Goal: Information Seeking & Learning: Compare options

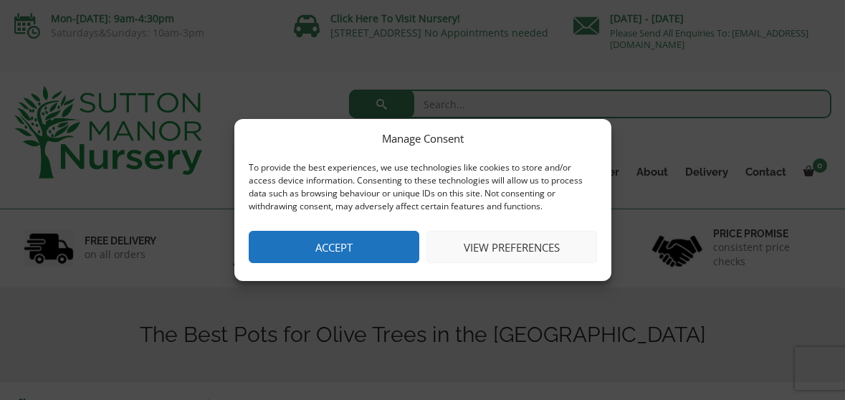
click at [304, 255] on button "Accept" at bounding box center [334, 247] width 170 height 32
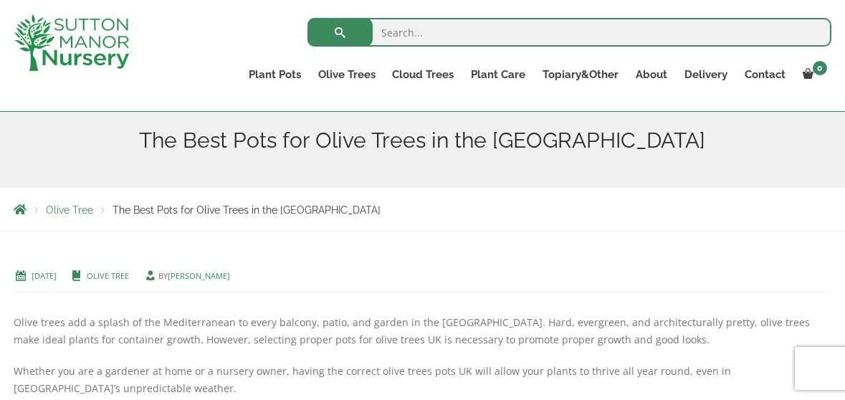
scroll to position [145, 0]
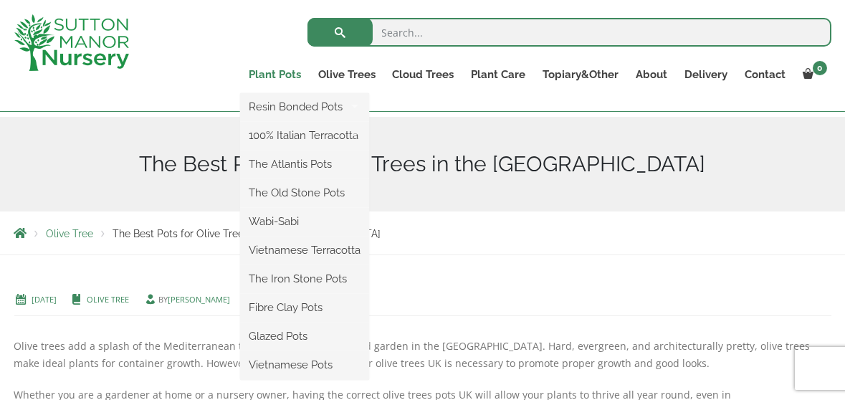
click at [279, 69] on link "Plant Pots" at bounding box center [274, 74] width 69 height 20
click at [263, 76] on link "Plant Pots" at bounding box center [274, 74] width 69 height 20
click at [260, 93] on ul "Resin Bonded Pots The Amalfi Pots The Milan Pots The Capri Pots The Brunello Po…" at bounding box center [304, 236] width 129 height 287
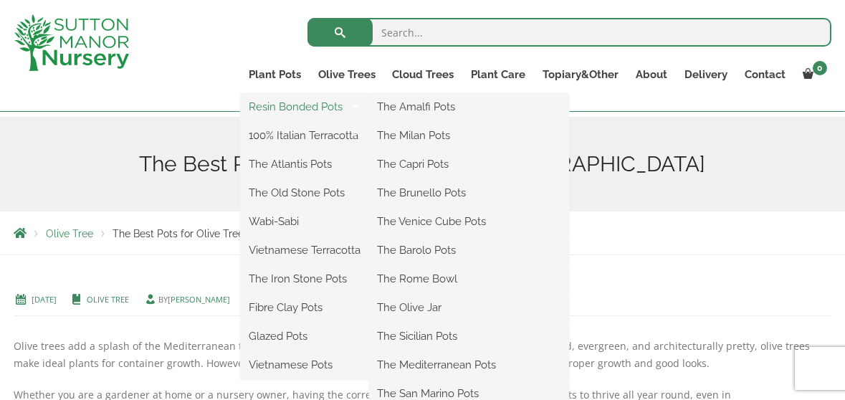
click at [271, 108] on link "Resin Bonded Pots" at bounding box center [304, 106] width 129 height 21
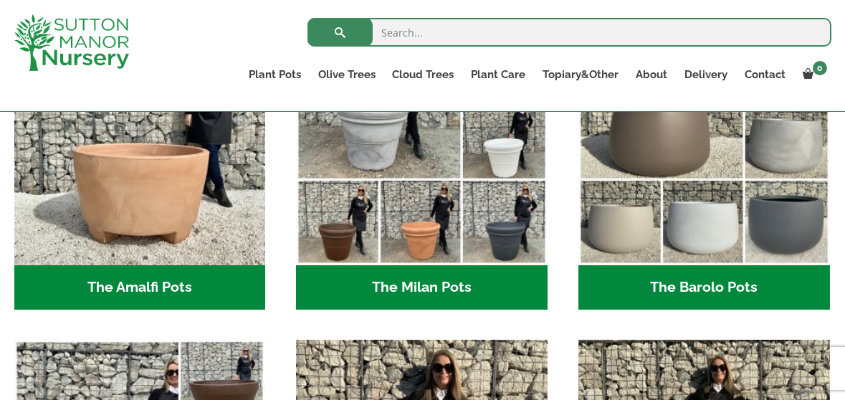
scroll to position [491, 0]
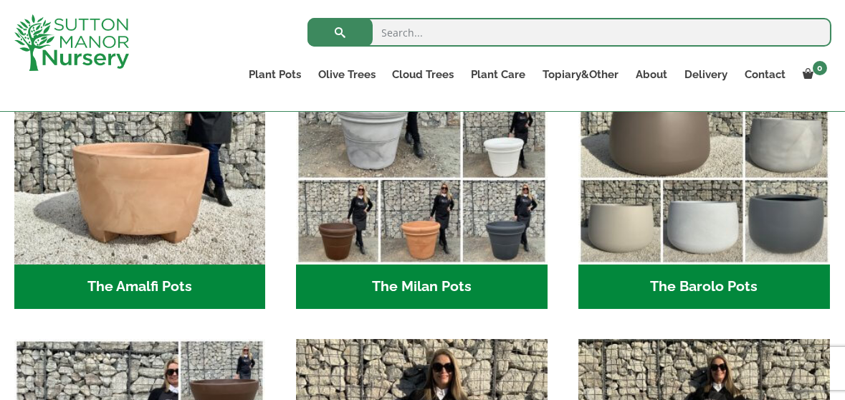
click at [713, 287] on h2 "The Barolo Pots (36)" at bounding box center [703, 286] width 251 height 44
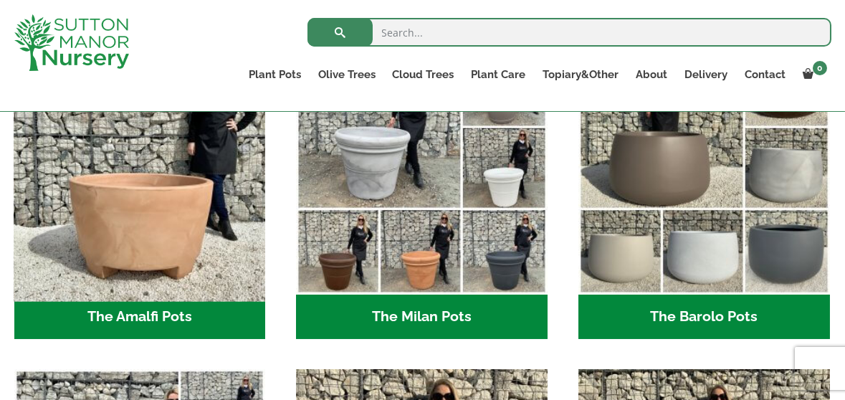
scroll to position [462, 0]
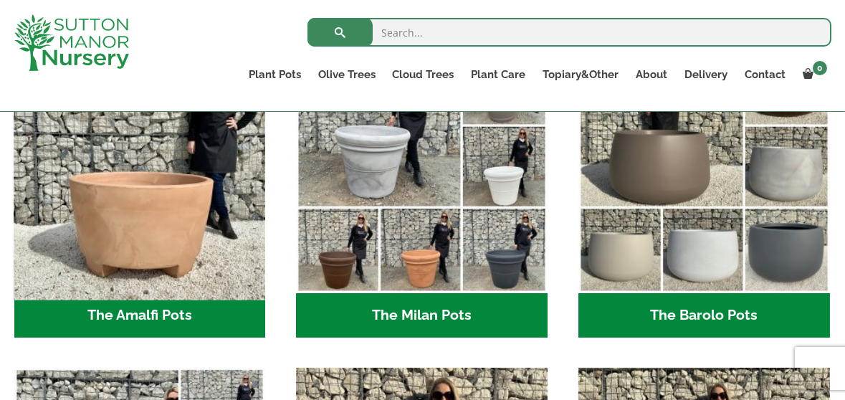
click at [182, 225] on img "Visit product category The Amalfi Pots" at bounding box center [140, 168] width 264 height 264
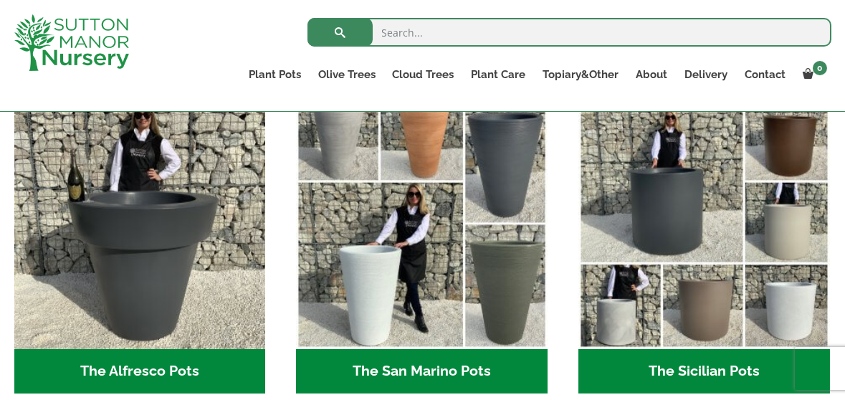
scroll to position [1707, 0]
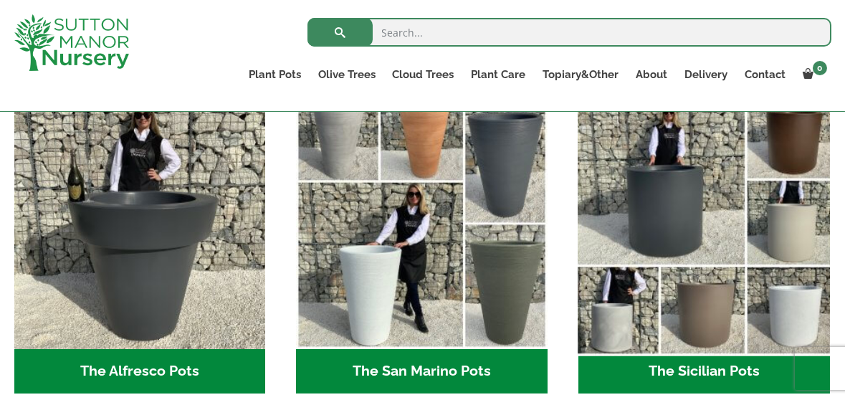
click at [649, 243] on img "Visit product category The Sicilian Pots" at bounding box center [704, 224] width 264 height 264
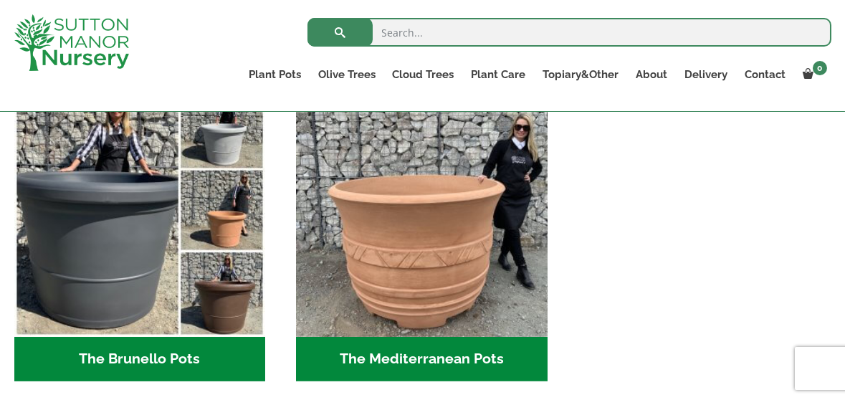
scroll to position [2046, 0]
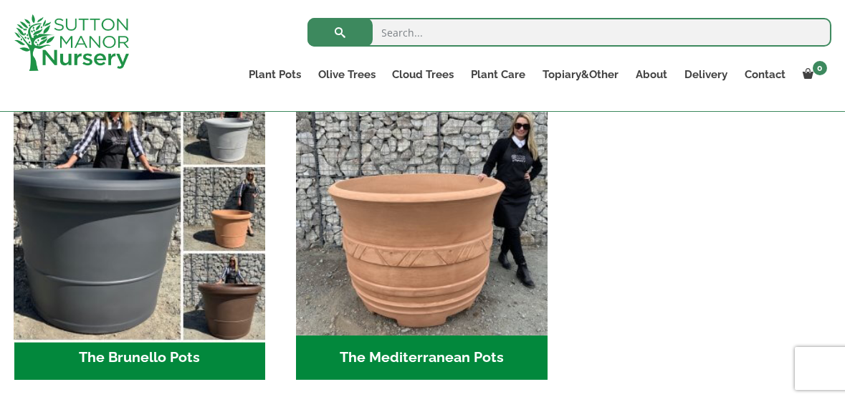
click at [79, 225] on img "Visit product category The Brunello Pots" at bounding box center [140, 210] width 264 height 264
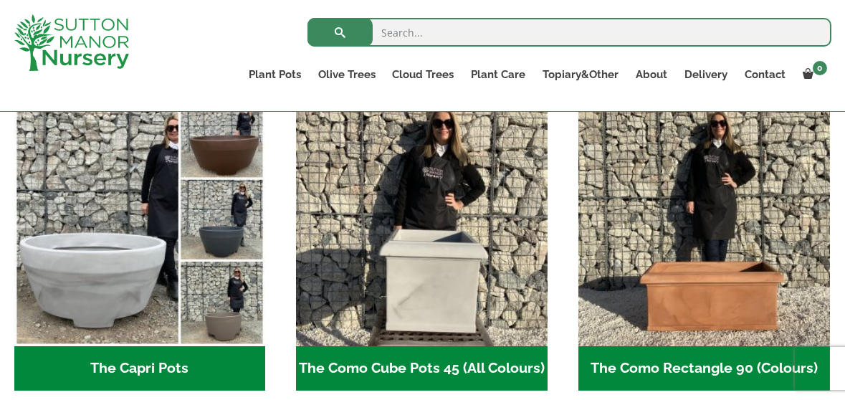
scroll to position [734, 0]
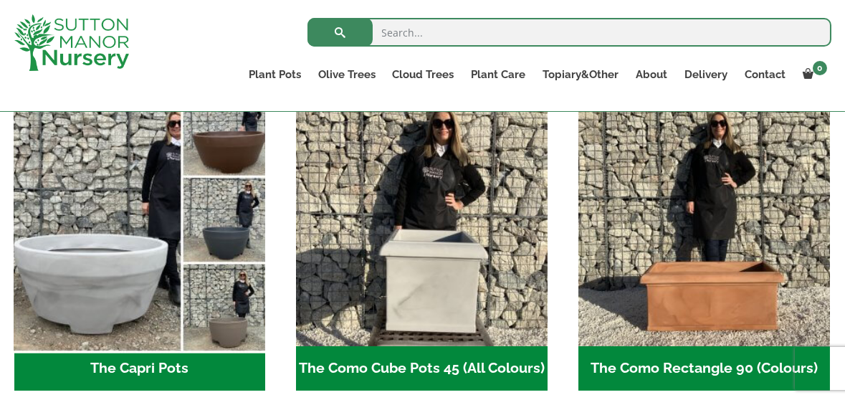
click at [128, 240] on img "Visit product category The Capri Pots" at bounding box center [140, 221] width 264 height 264
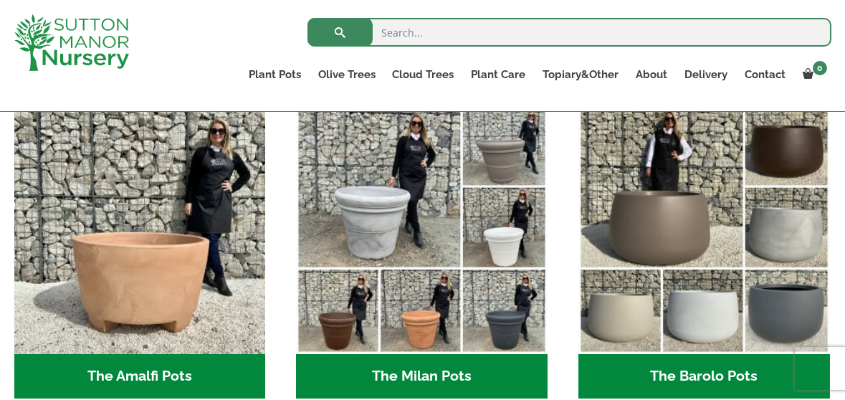
scroll to position [402, 0]
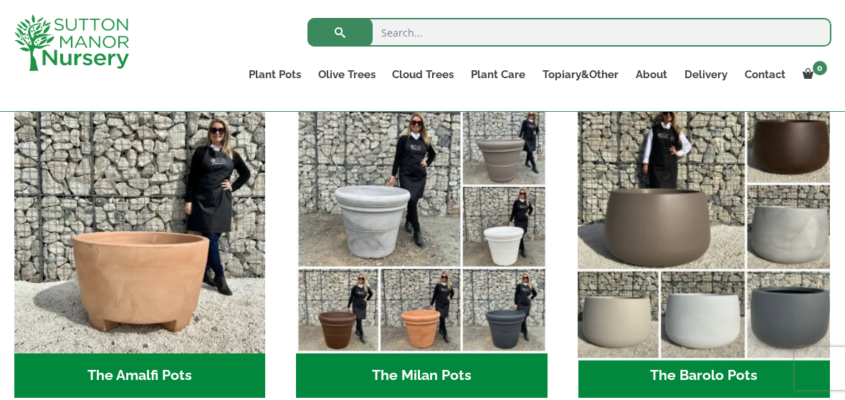
click at [706, 217] on img "Visit product category The Barolo Pots" at bounding box center [704, 228] width 264 height 264
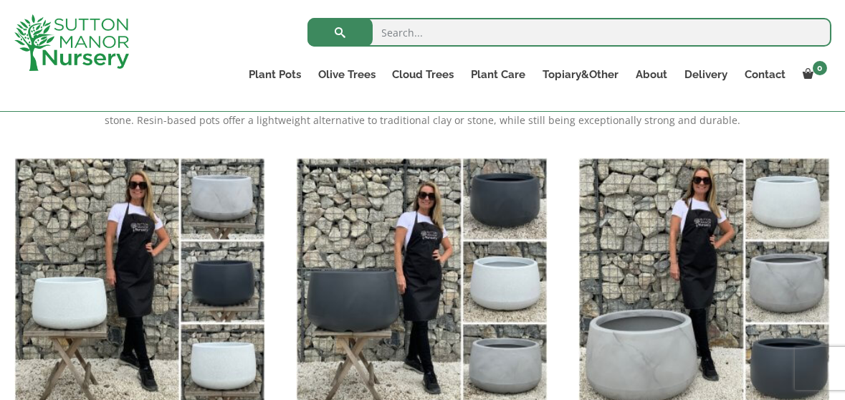
scroll to position [330, 0]
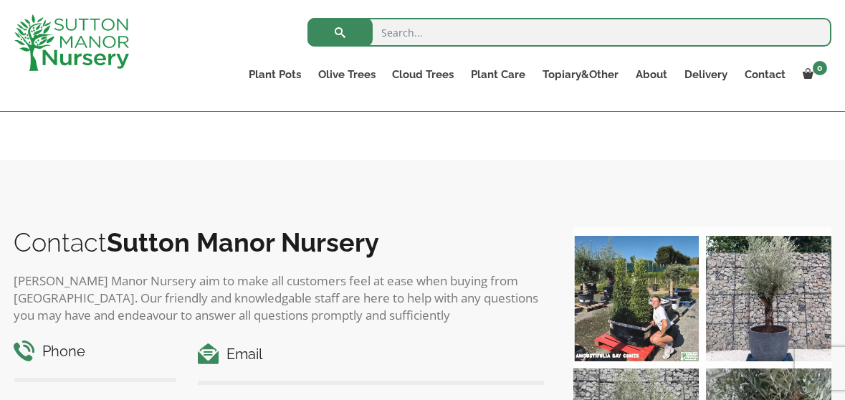
scroll to position [772, 0]
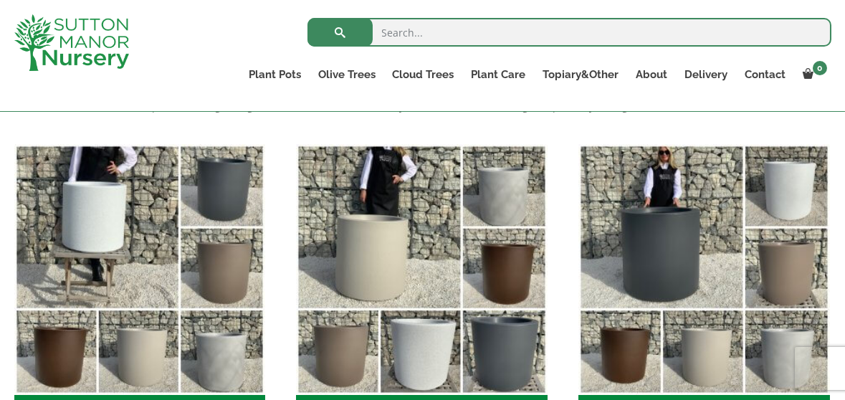
scroll to position [317, 0]
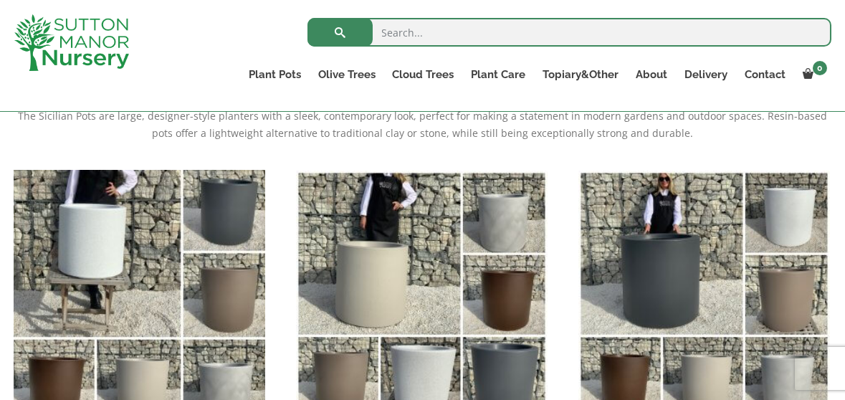
click at [135, 236] on img "Visit product category The Sicilian Pot 40 (All Colours)" at bounding box center [140, 296] width 264 height 264
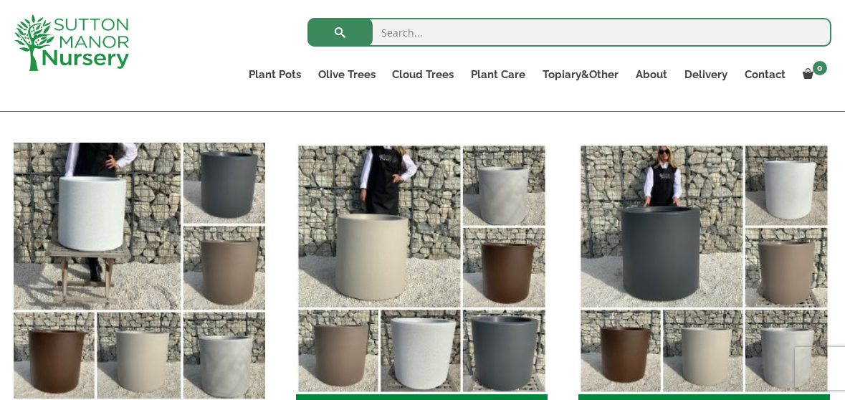
scroll to position [346, 0]
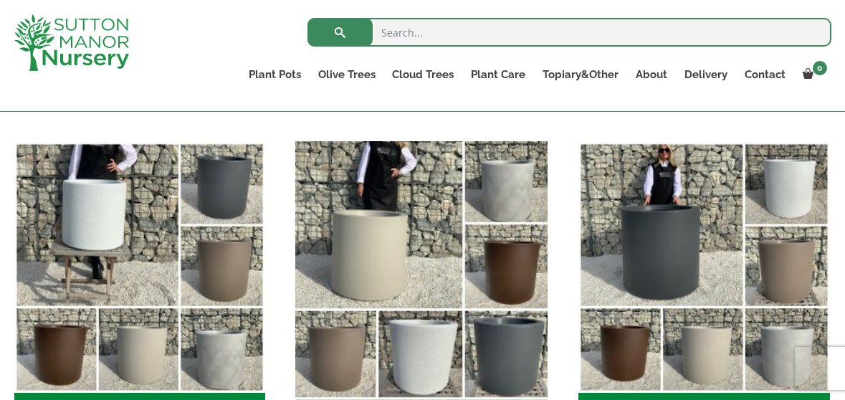
click at [388, 253] on img "Visit product category The Sicilian Pot 60 (All Colours)" at bounding box center [422, 267] width 264 height 264
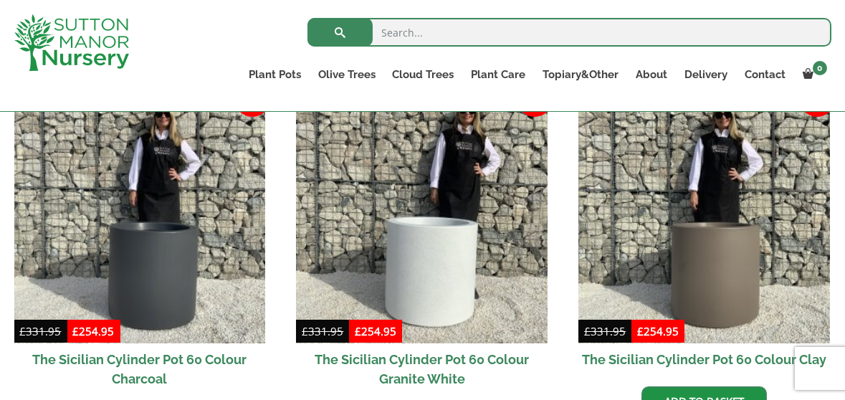
scroll to position [385, 0]
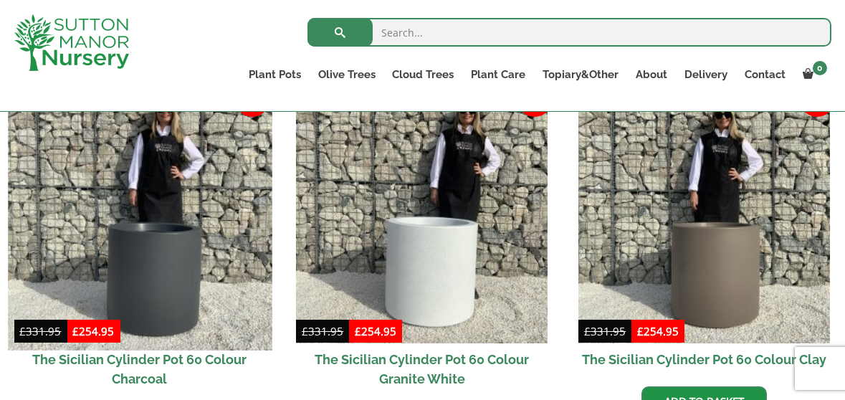
click at [151, 225] on img at bounding box center [140, 218] width 264 height 264
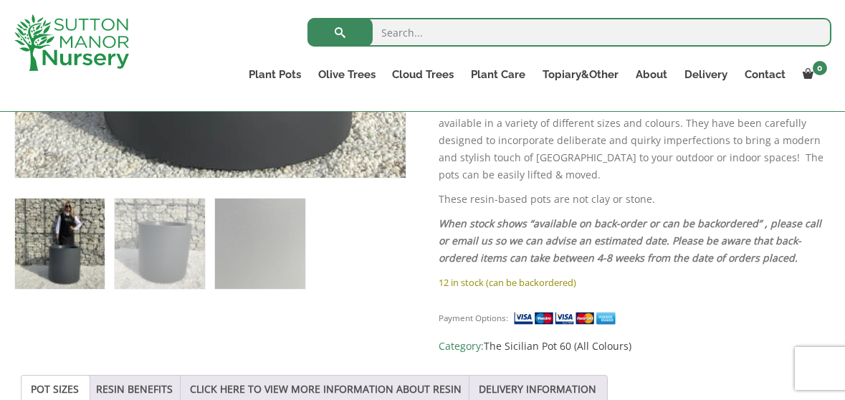
scroll to position [782, 0]
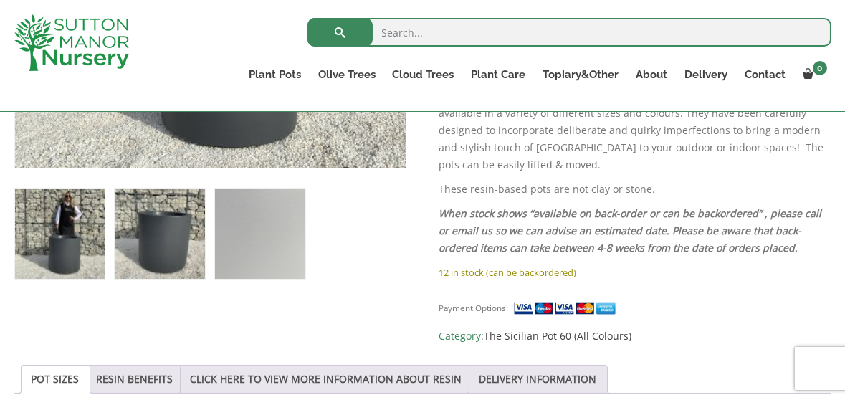
click at [170, 236] on img at bounding box center [160, 233] width 90 height 90
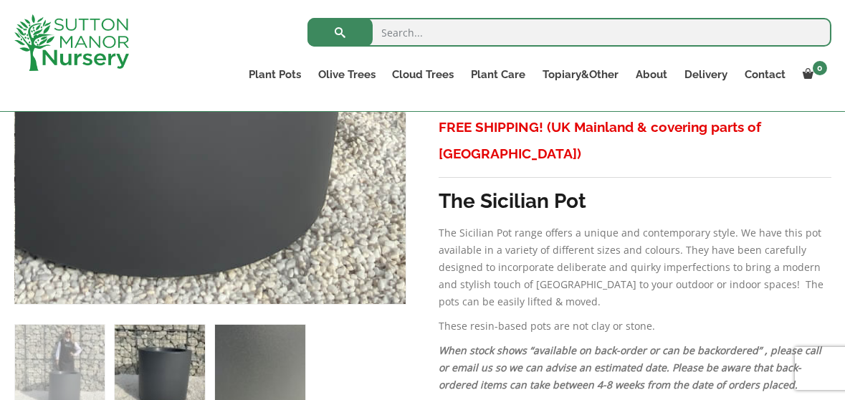
scroll to position [645, 0]
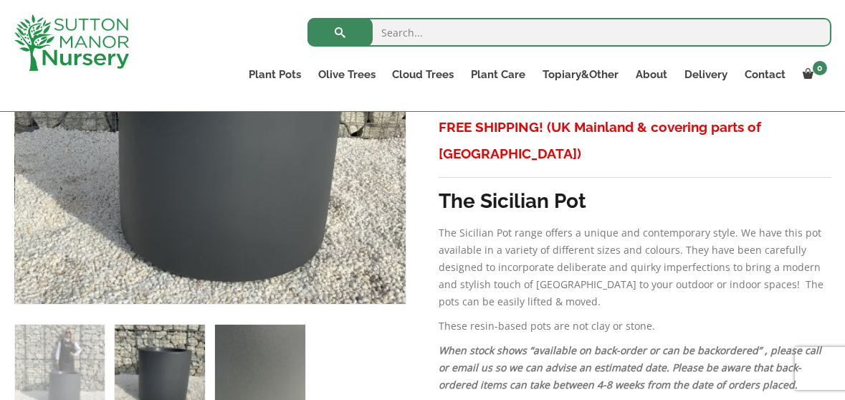
click at [255, 352] on img at bounding box center [260, 369] width 90 height 90
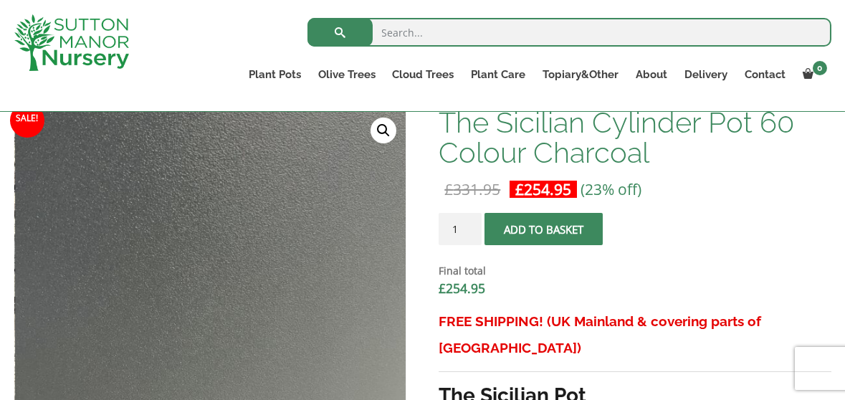
scroll to position [453, 0]
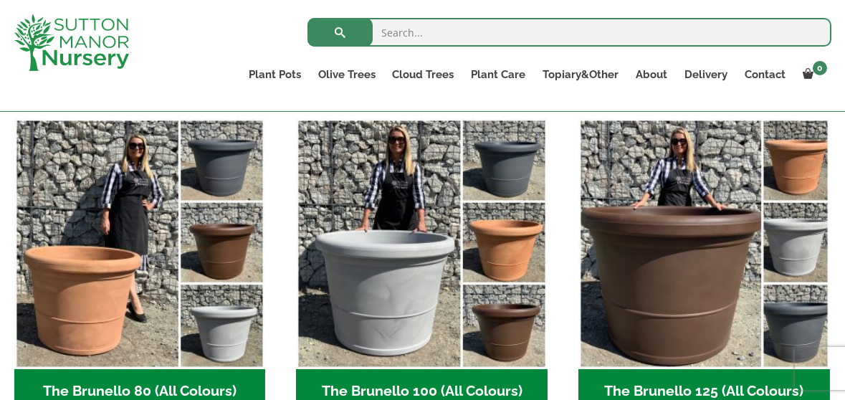
scroll to position [371, 0]
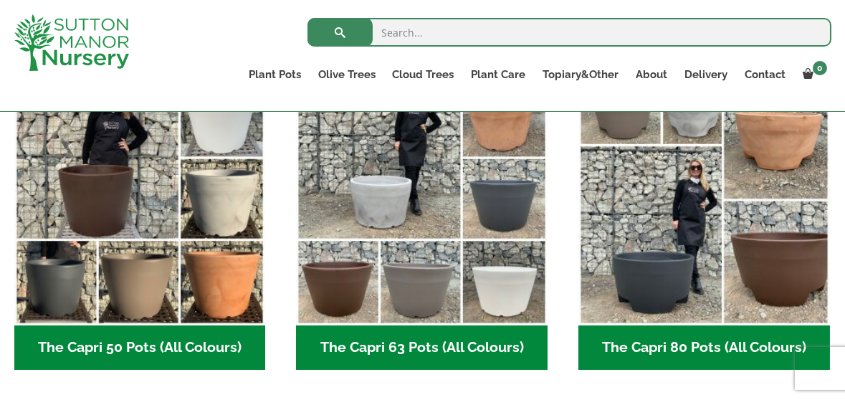
scroll to position [414, 0]
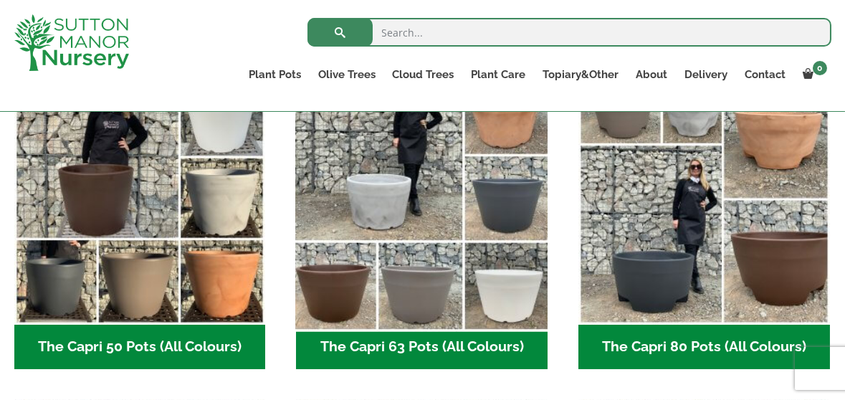
click at [367, 261] on img "Visit product category The Capri 63 Pots (All Colours)" at bounding box center [422, 199] width 264 height 264
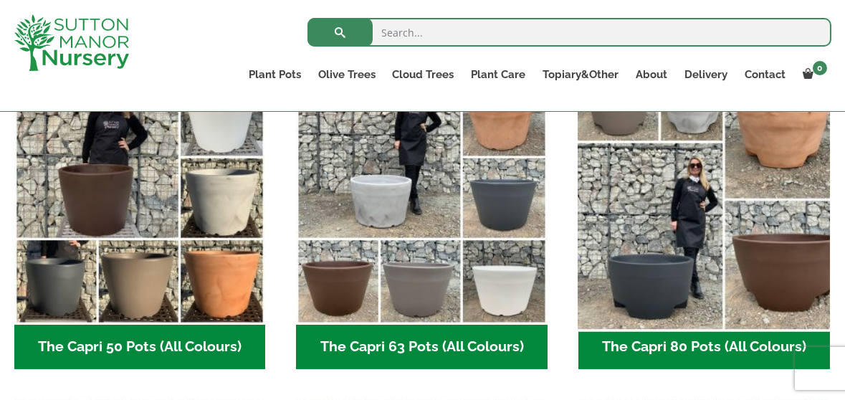
click at [583, 263] on img "Visit product category The Capri 80 Pots (All Colours)" at bounding box center [704, 199] width 264 height 264
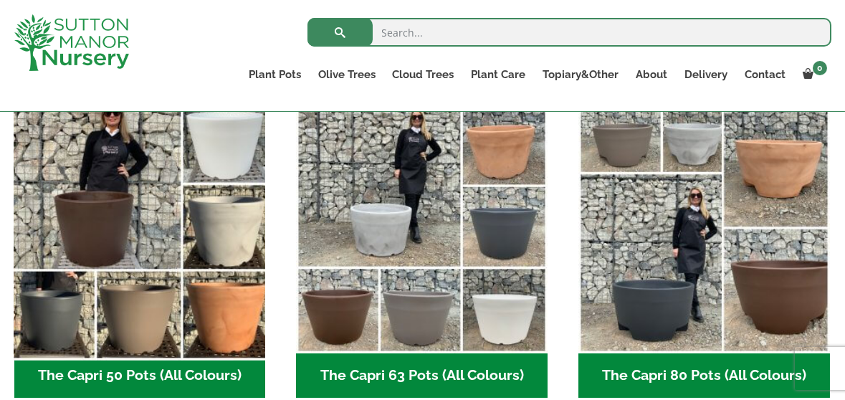
scroll to position [387, 0]
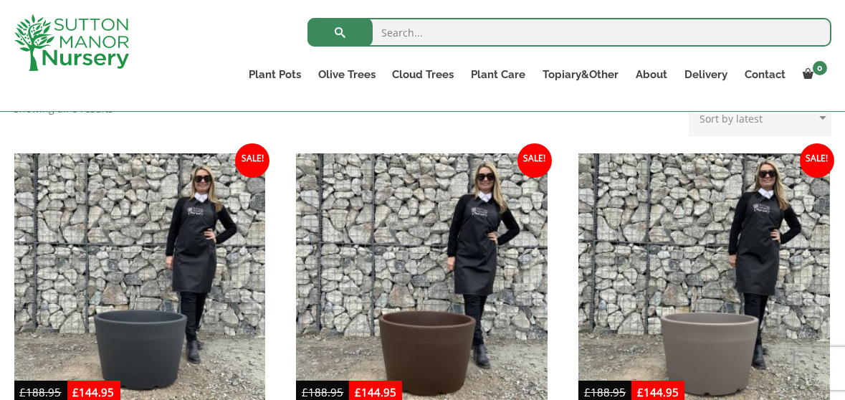
scroll to position [323, 0]
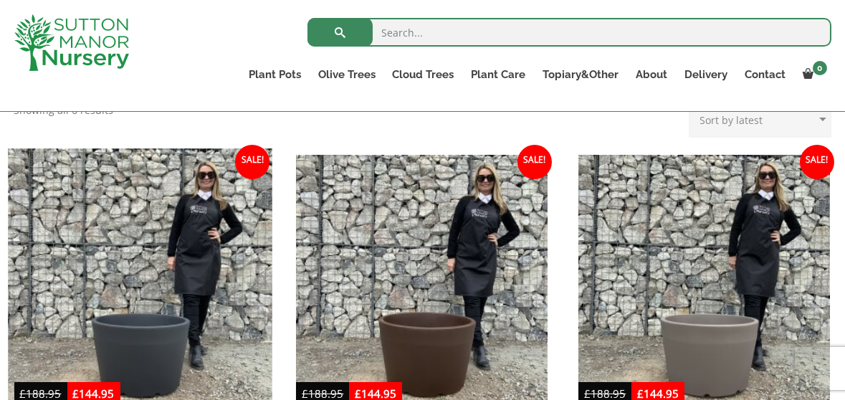
click at [122, 244] on img at bounding box center [140, 280] width 264 height 264
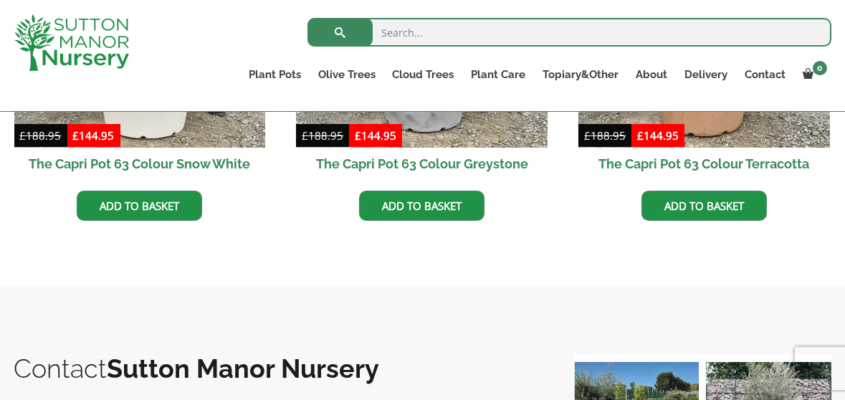
scroll to position [939, 0]
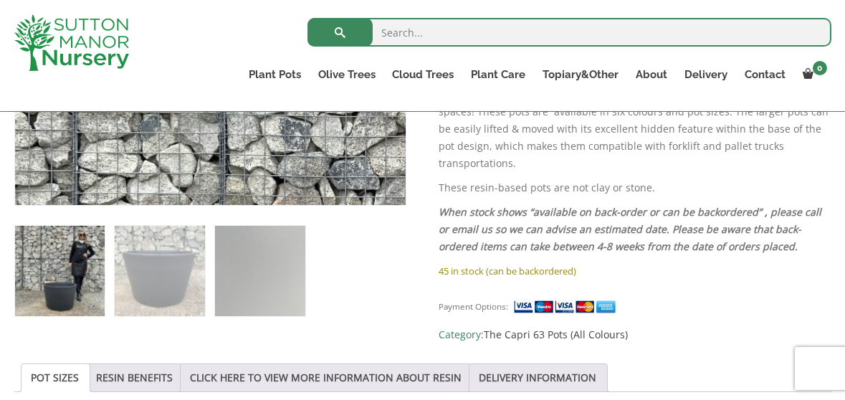
scroll to position [519, 0]
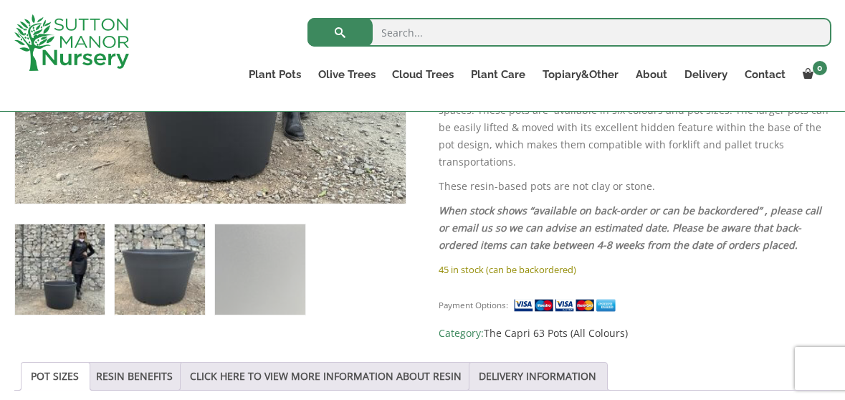
click at [156, 264] on img at bounding box center [160, 269] width 90 height 90
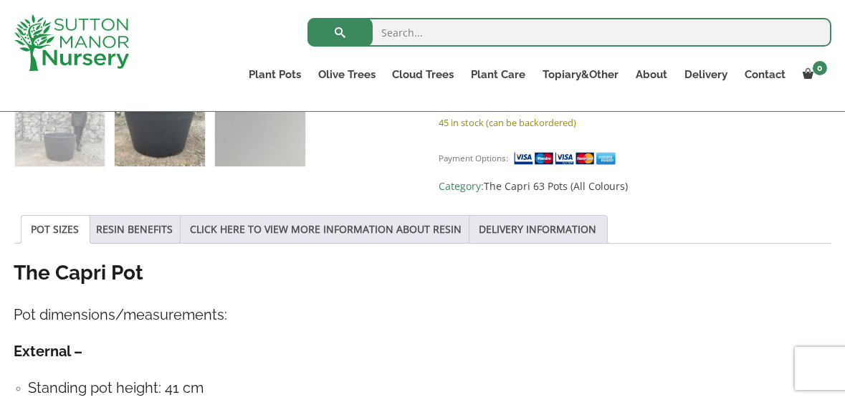
scroll to position [650, 0]
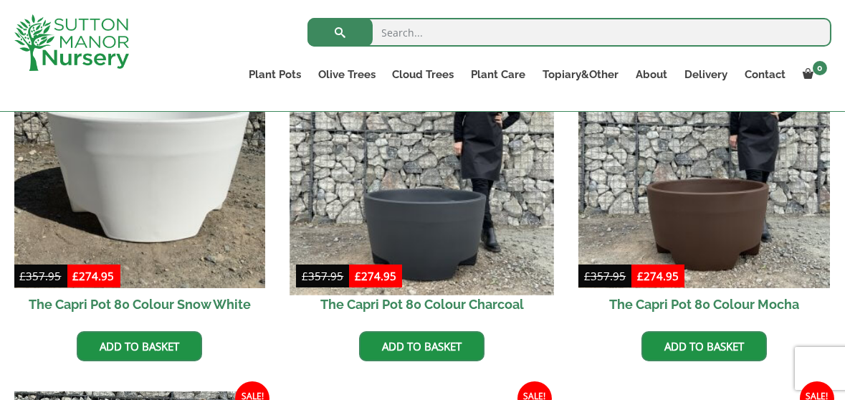
scroll to position [434, 0]
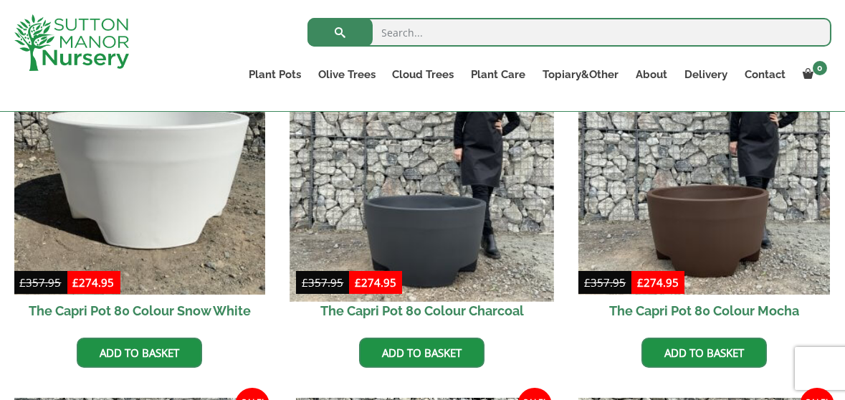
click at [435, 211] on img at bounding box center [422, 169] width 264 height 264
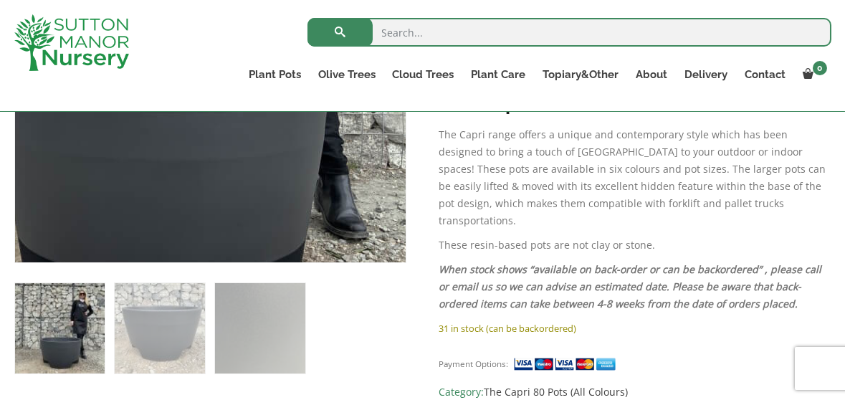
scroll to position [466, 0]
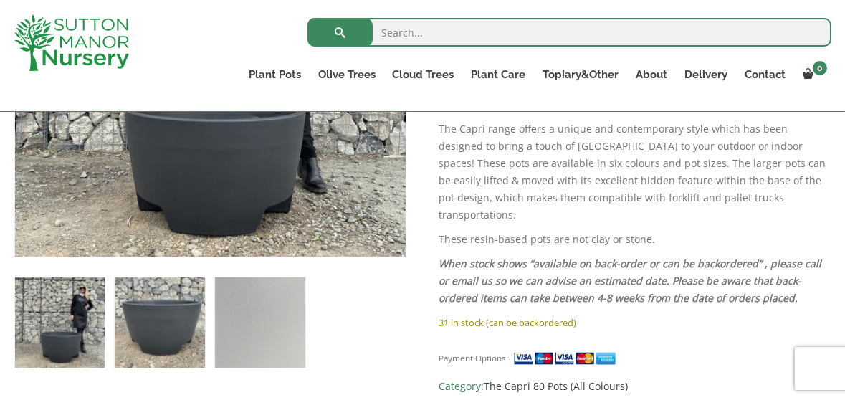
click at [168, 318] on img at bounding box center [160, 322] width 90 height 90
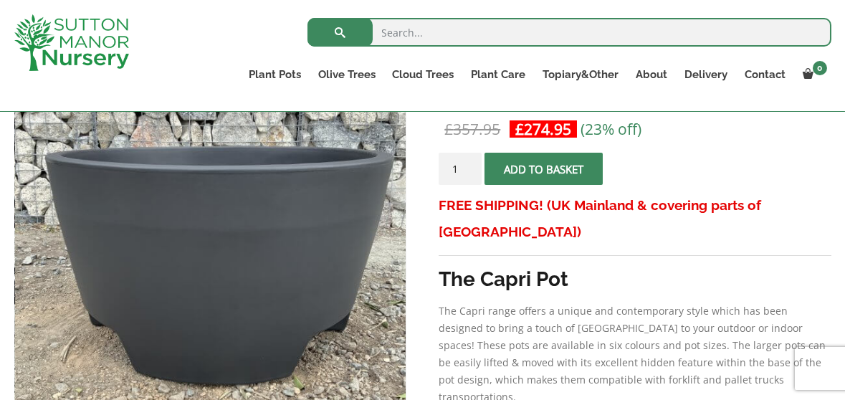
scroll to position [284, 0]
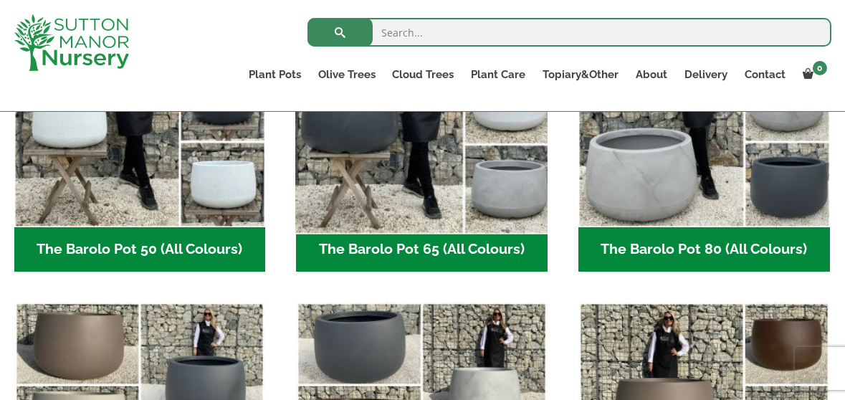
scroll to position [463, 0]
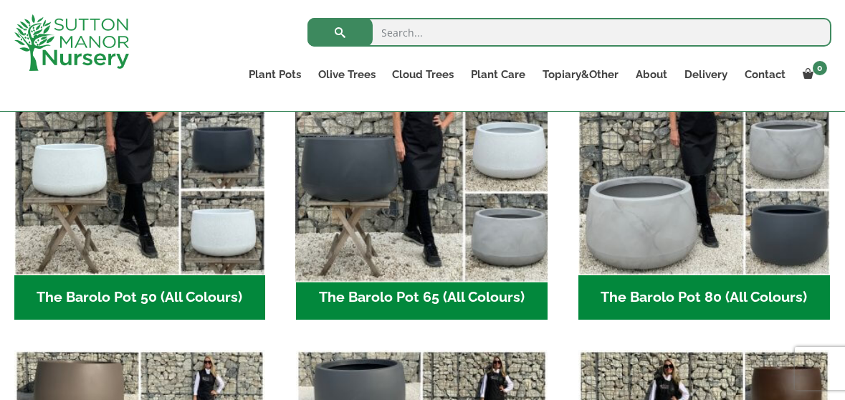
click at [350, 200] on img "Visit product category The Barolo Pot 65 (All Colours)" at bounding box center [422, 150] width 264 height 264
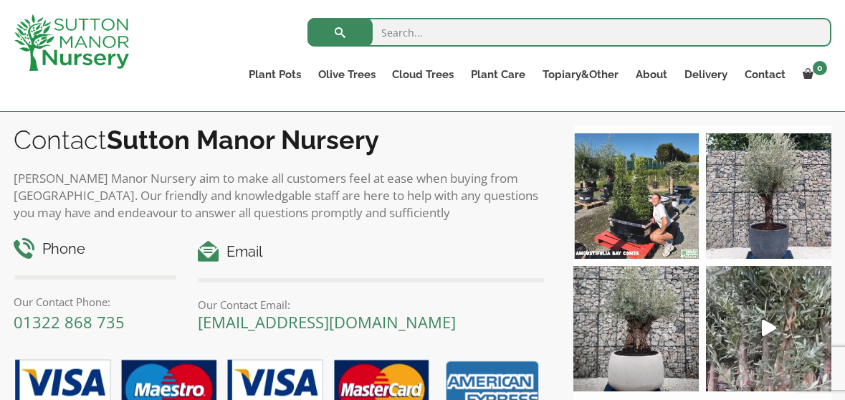
scroll to position [1116, 0]
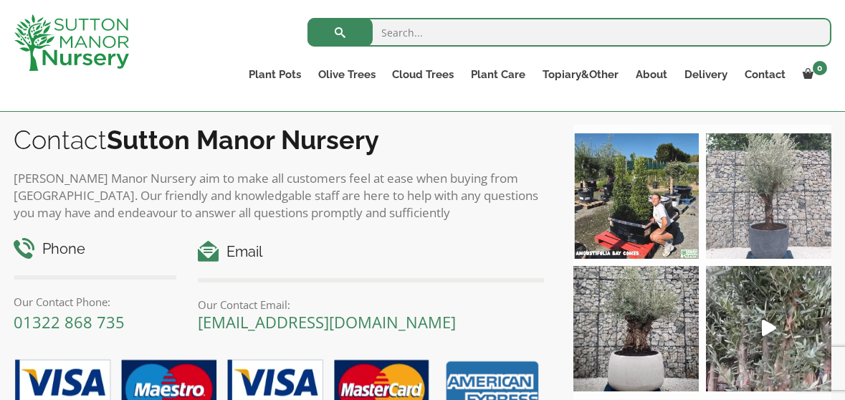
click at [759, 226] on img at bounding box center [768, 195] width 125 height 125
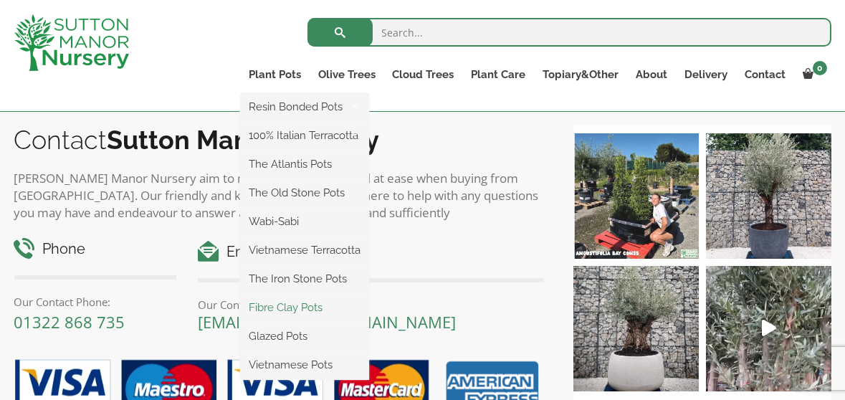
click at [309, 304] on link "Fibre Clay Pots" at bounding box center [304, 307] width 129 height 21
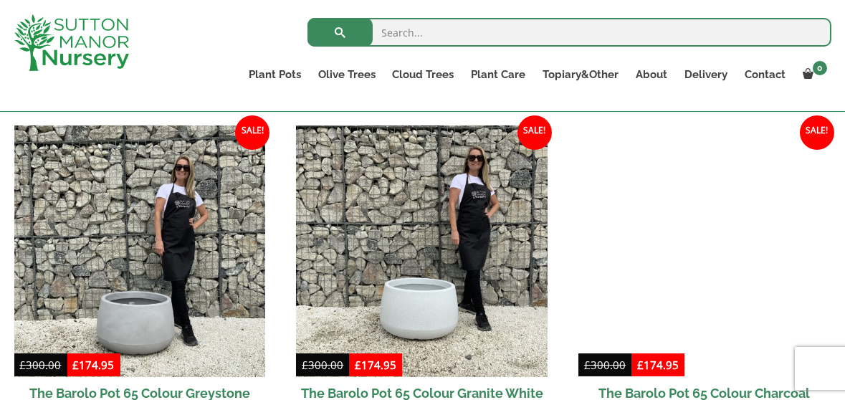
scroll to position [726, 0]
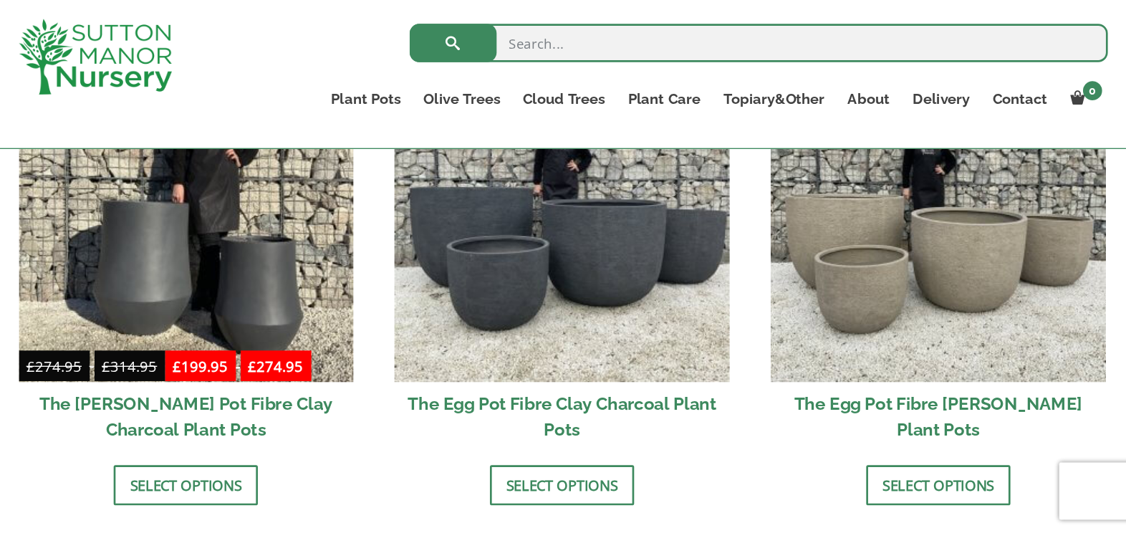
scroll to position [537, 0]
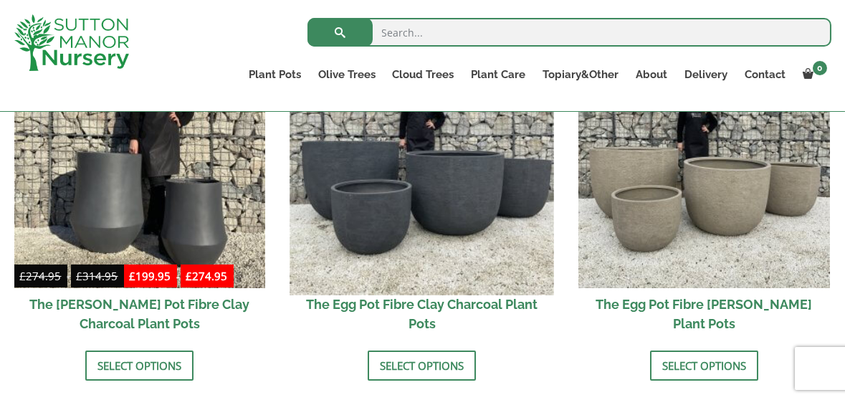
click at [391, 236] on img at bounding box center [422, 163] width 264 height 264
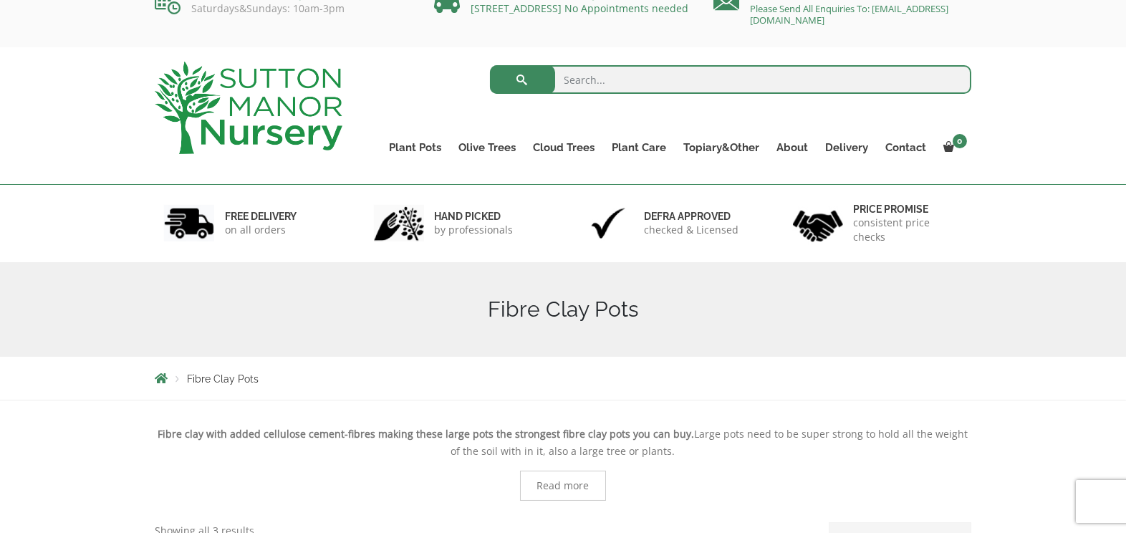
scroll to position [0, 0]
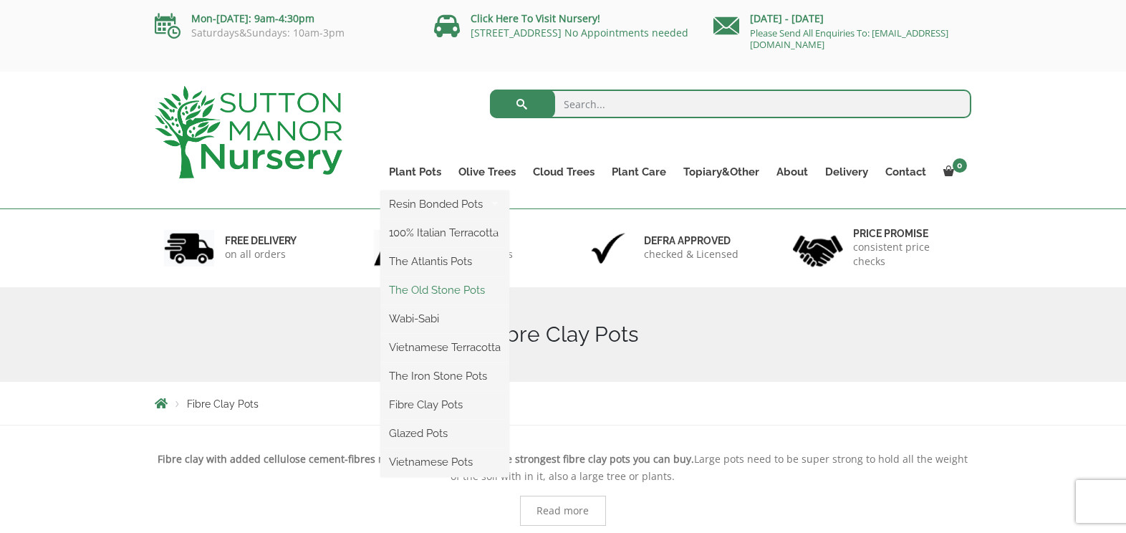
click at [428, 284] on link "The Old Stone Pots" at bounding box center [444, 289] width 129 height 21
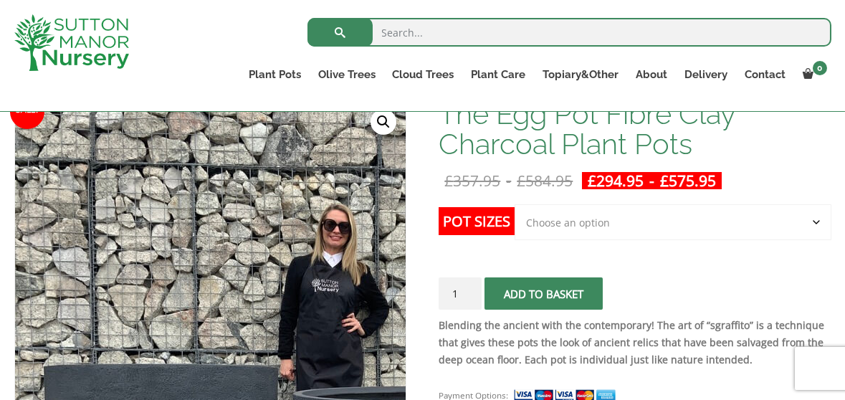
scroll to position [234, 0]
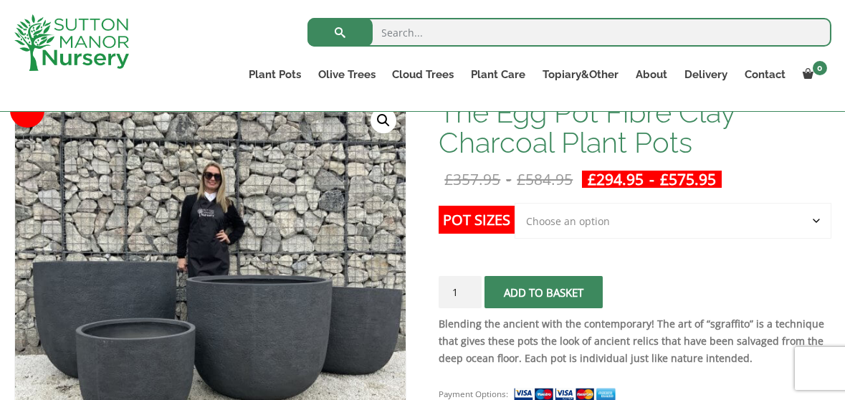
click at [567, 227] on select "Choose an option Click here to buy the 5th To Largest Pot In The Picture Click …" at bounding box center [672, 221] width 316 height 36
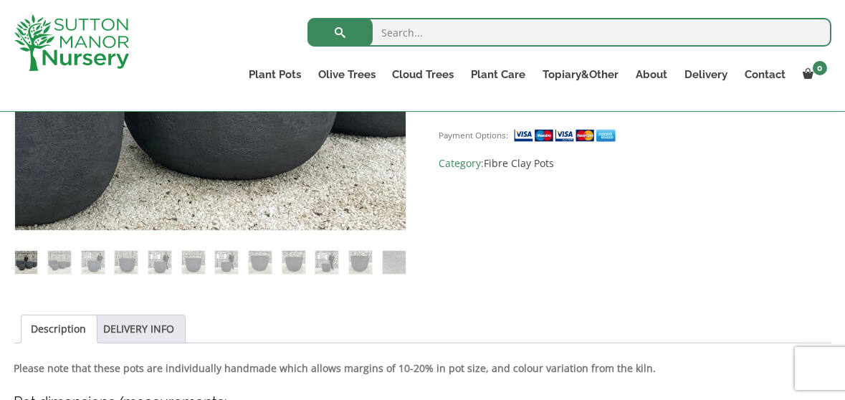
scroll to position [492, 0]
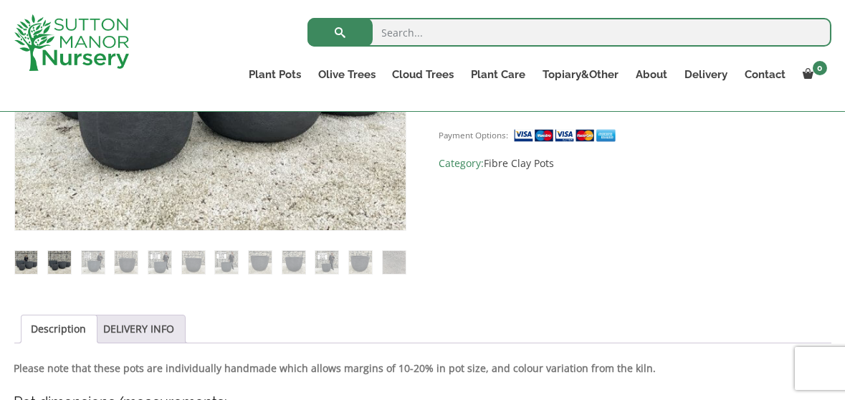
click at [59, 269] on img at bounding box center [59, 262] width 23 height 23
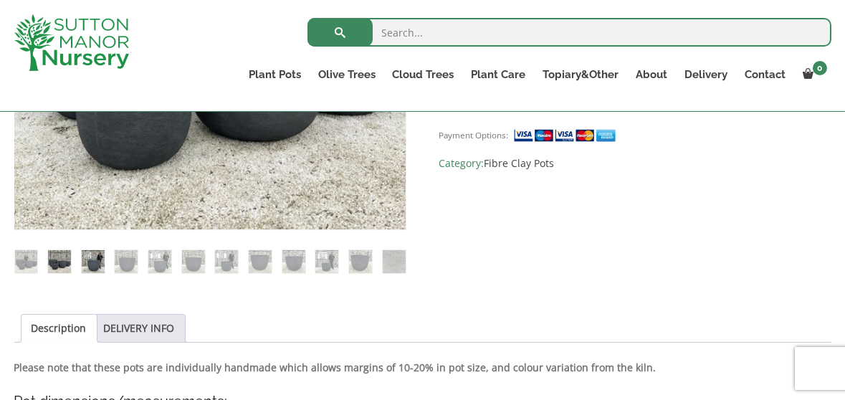
click at [95, 260] on img at bounding box center [93, 261] width 23 height 23
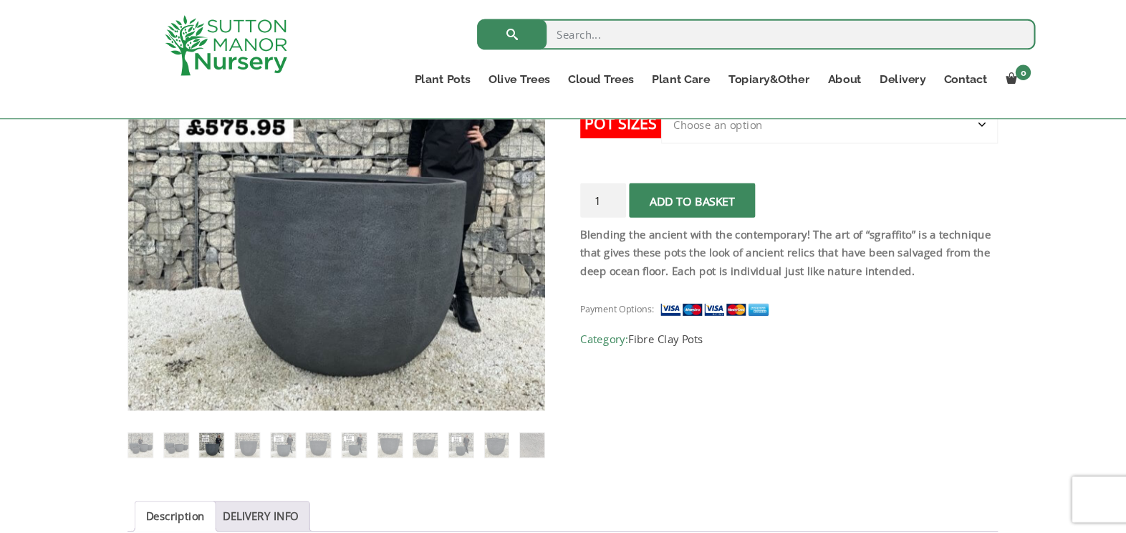
scroll to position [337, 0]
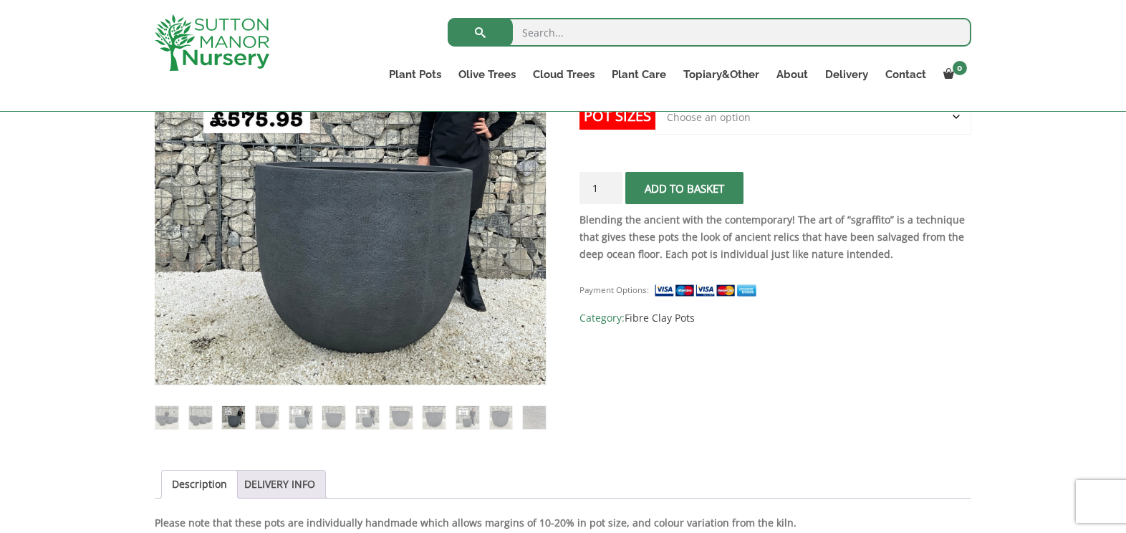
drag, startPoint x: 811, startPoint y: 1, endPoint x: 583, endPoint y: 276, distance: 357.1
click at [583, 276] on div "Payment Options: SKU: N/A Category: Fibre Clay Pots" at bounding box center [775, 298] width 392 height 57
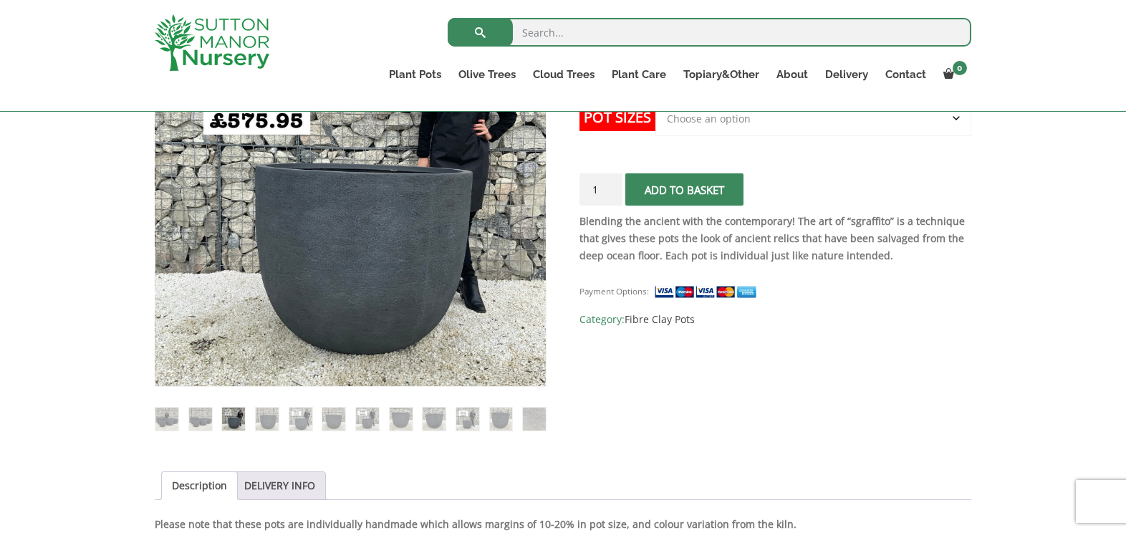
scroll to position [366, 0]
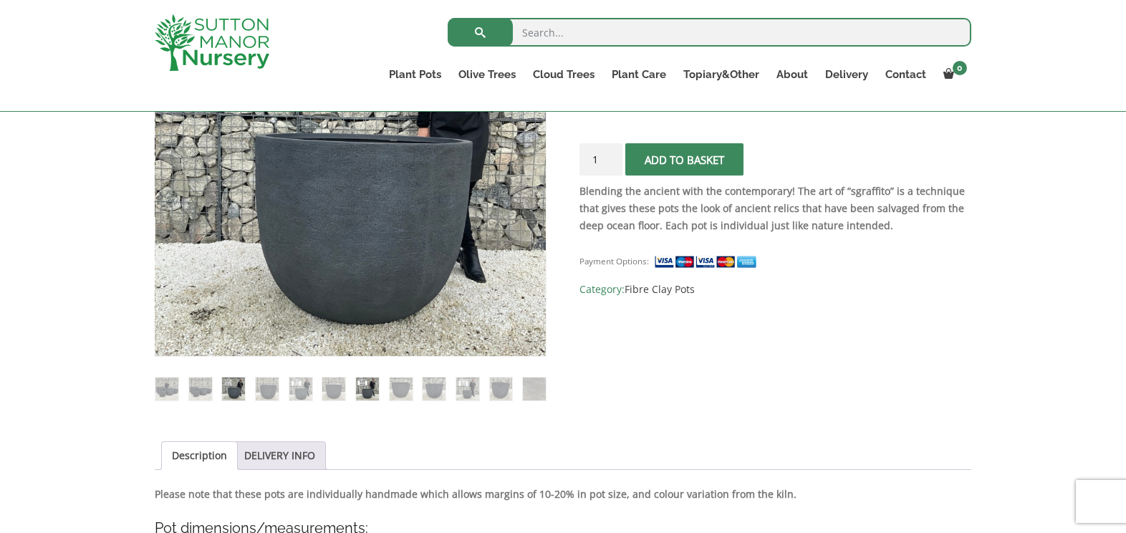
click at [359, 387] on img at bounding box center [367, 388] width 23 height 23
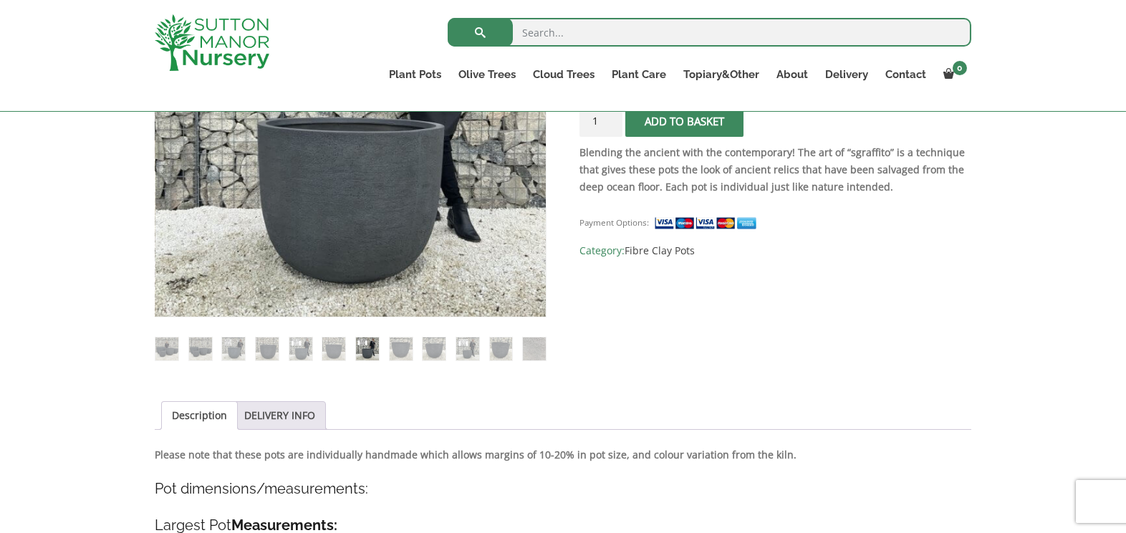
scroll to position [436, 0]
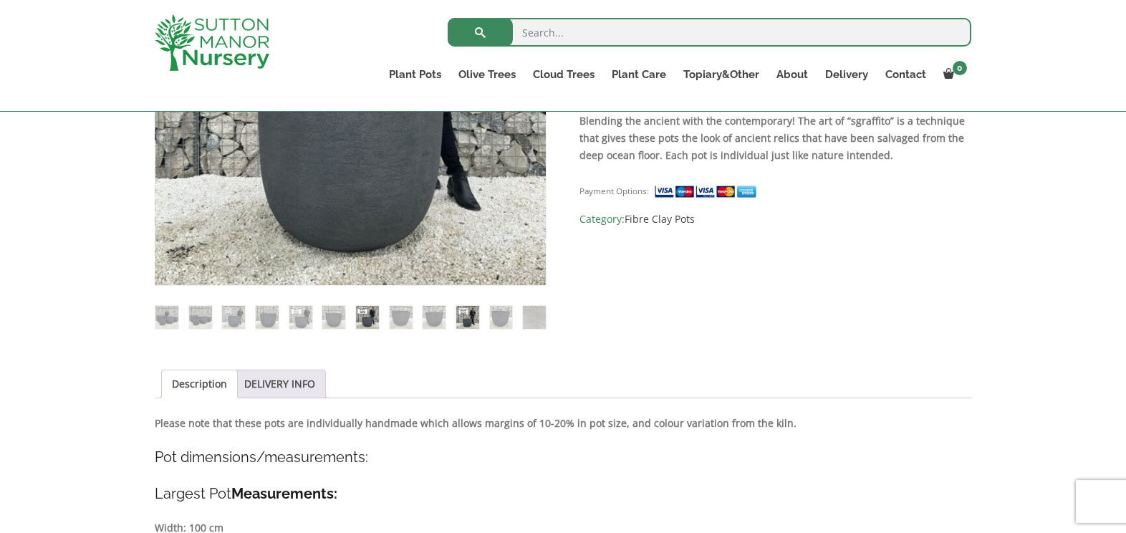
click at [463, 317] on img at bounding box center [467, 317] width 23 height 23
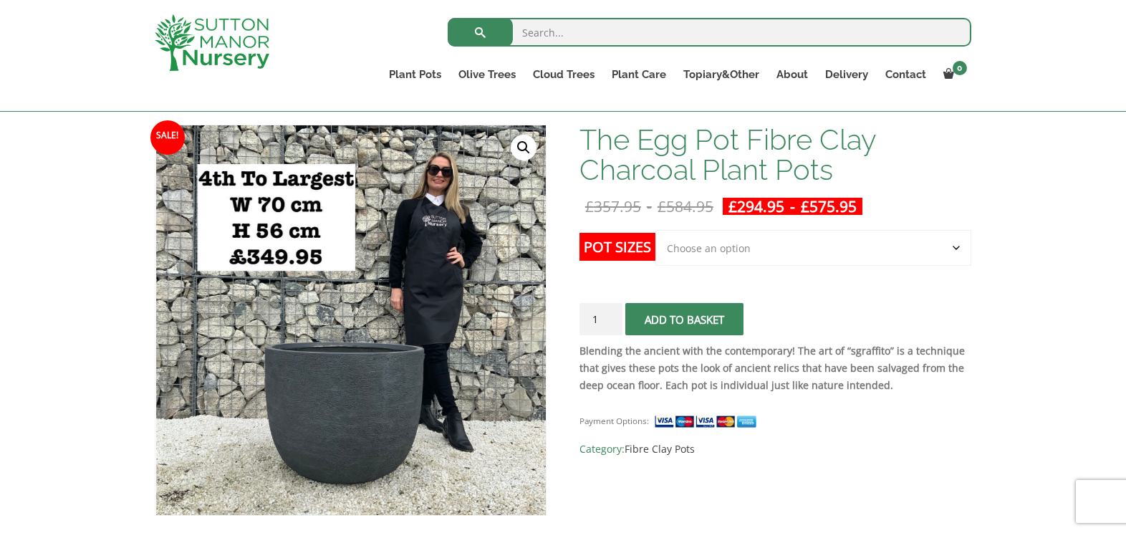
scroll to position [338, 0]
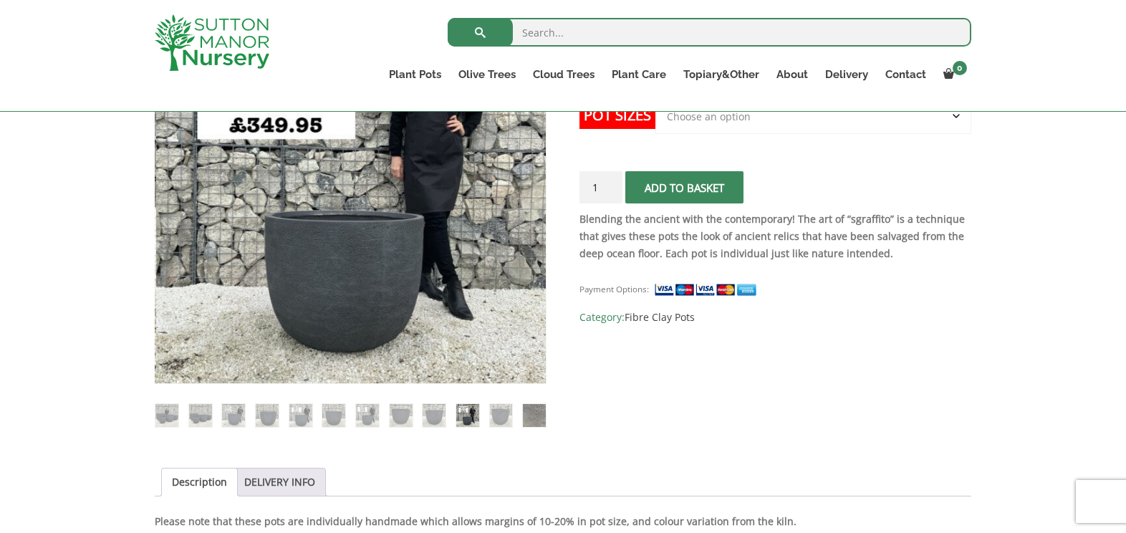
click at [532, 399] on img at bounding box center [534, 415] width 23 height 23
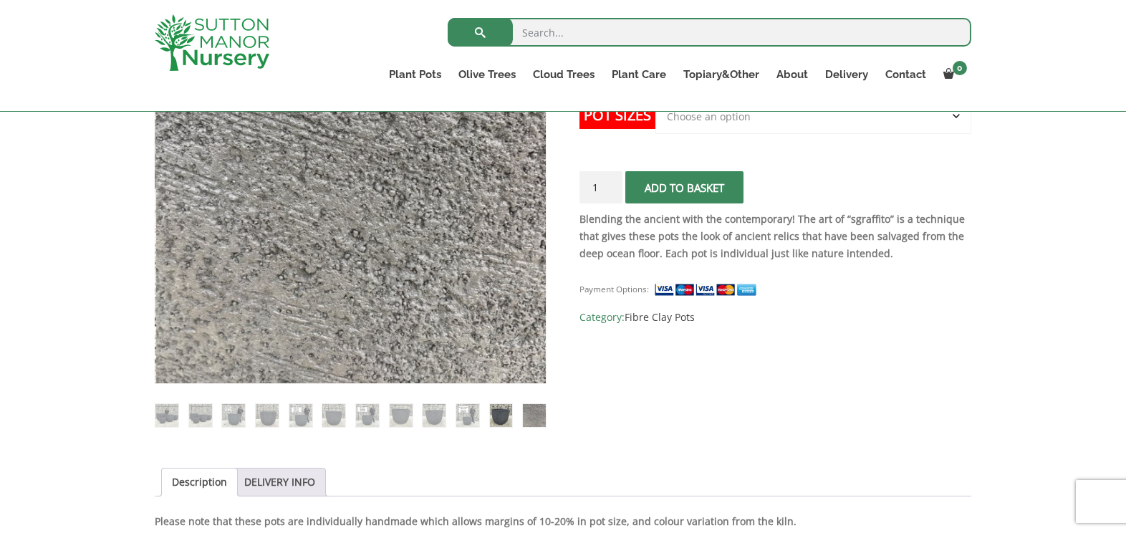
click at [490, 399] on img at bounding box center [501, 415] width 23 height 23
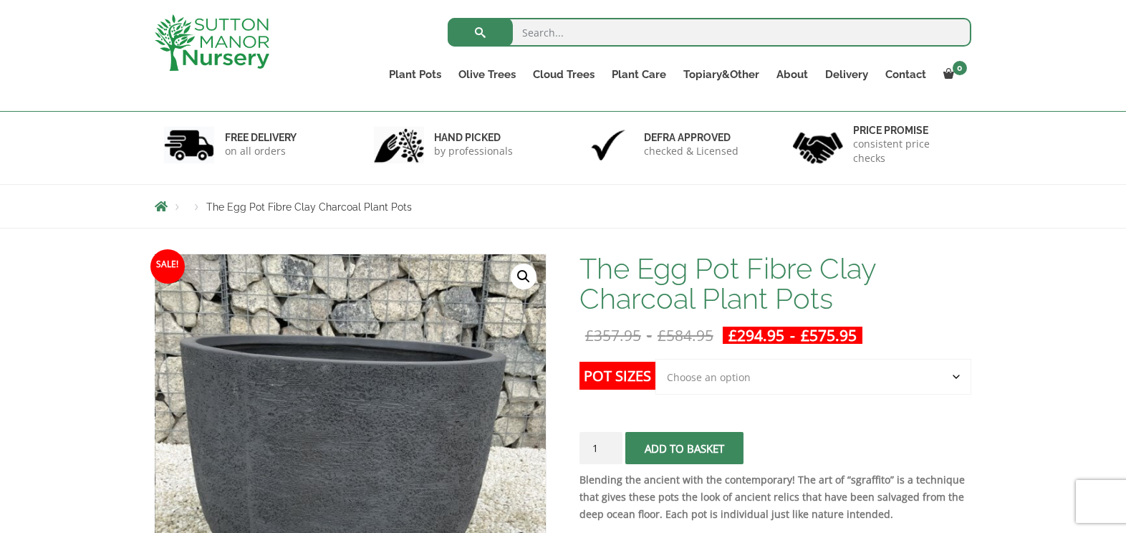
scroll to position [76, 0]
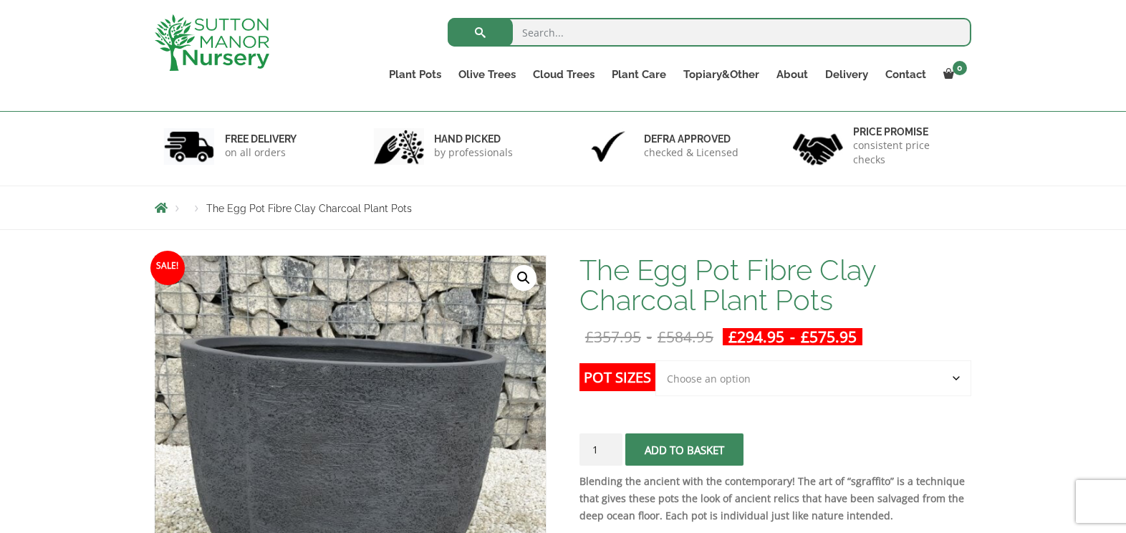
click at [727, 373] on select "Choose an option Click here to buy the 5th To Largest Pot In The Picture Click …" at bounding box center [813, 378] width 316 height 36
click at [655, 360] on select "Choose an option Click here to buy the 5th To Largest Pot In The Picture Click …" at bounding box center [813, 378] width 316 height 36
select select "Click here to buy the 5th To Largest Pot In The Picture"
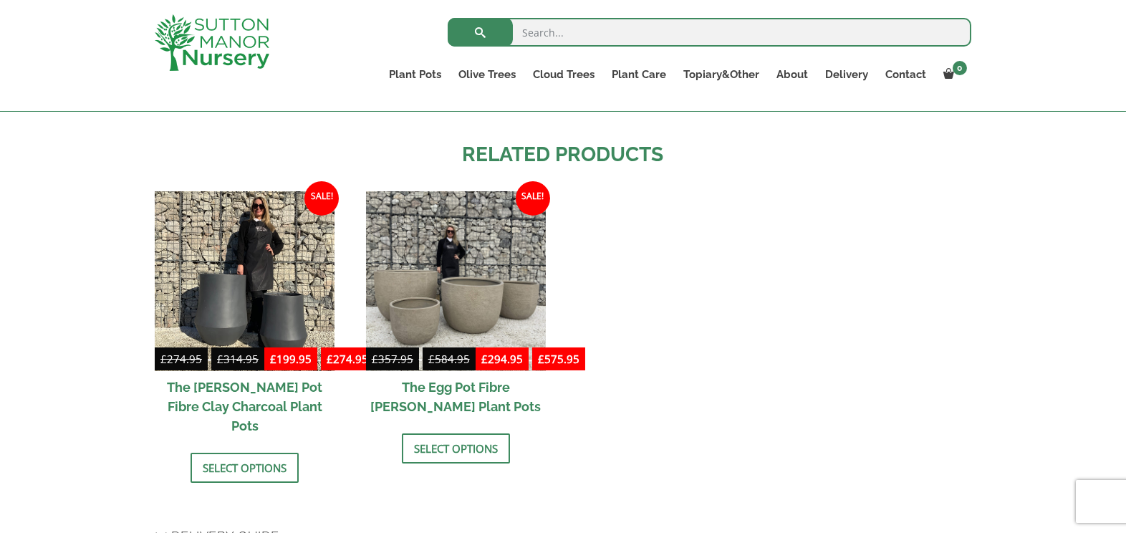
scroll to position [1877, 0]
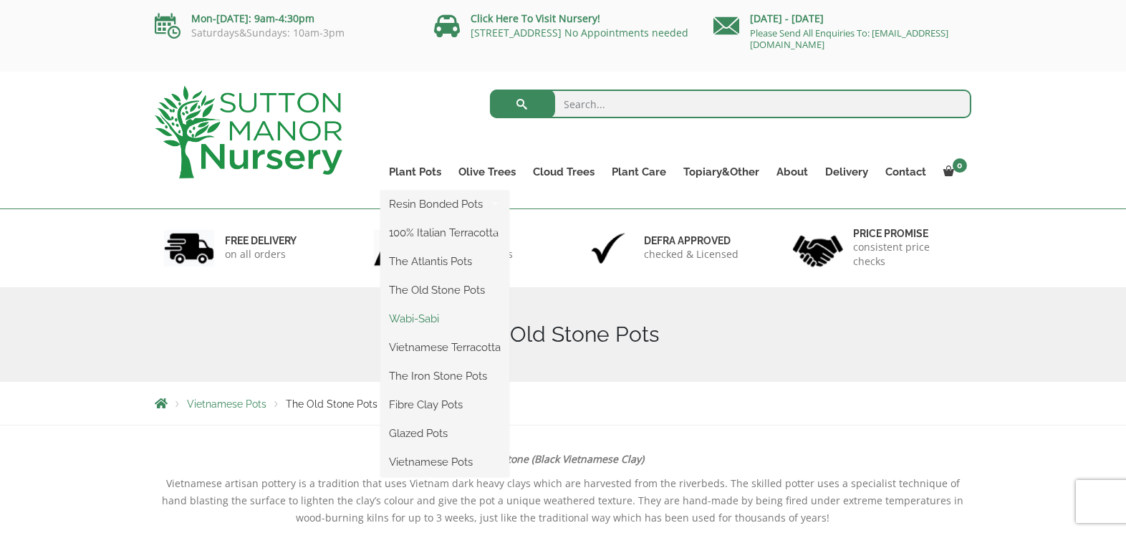
click at [431, 317] on link "Wabi-Sabi" at bounding box center [444, 318] width 129 height 21
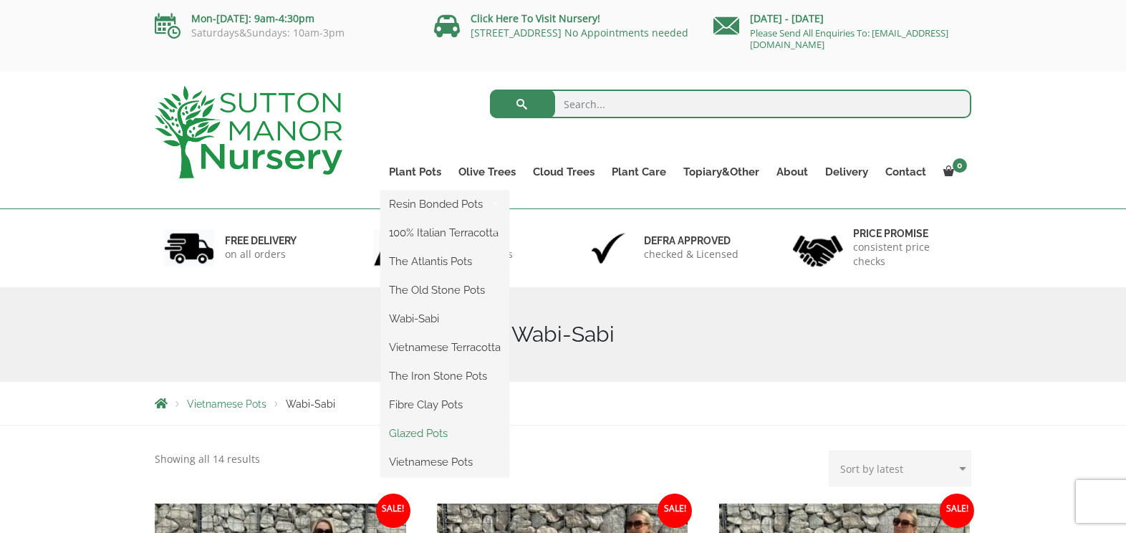
click at [438, 429] on link "Glazed Pots" at bounding box center [444, 433] width 129 height 21
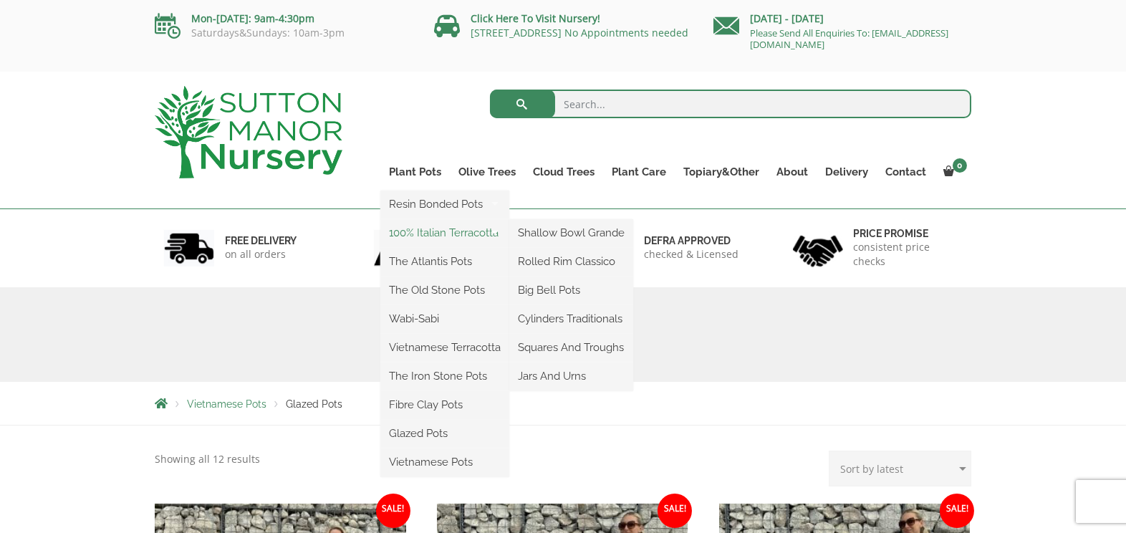
click at [429, 227] on link "100% Italian Terracotta" at bounding box center [444, 232] width 129 height 21
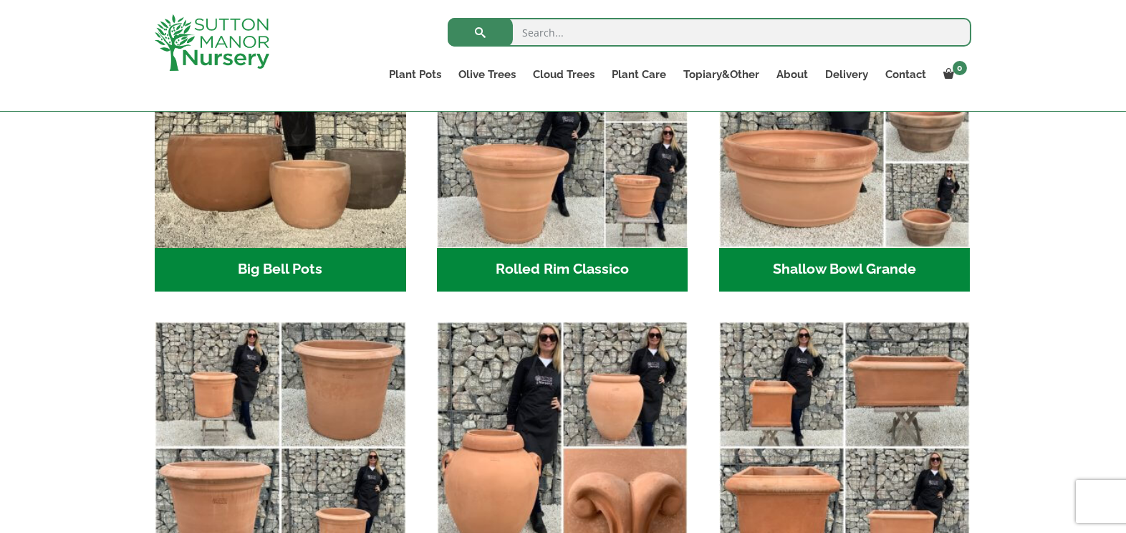
scroll to position [574, 0]
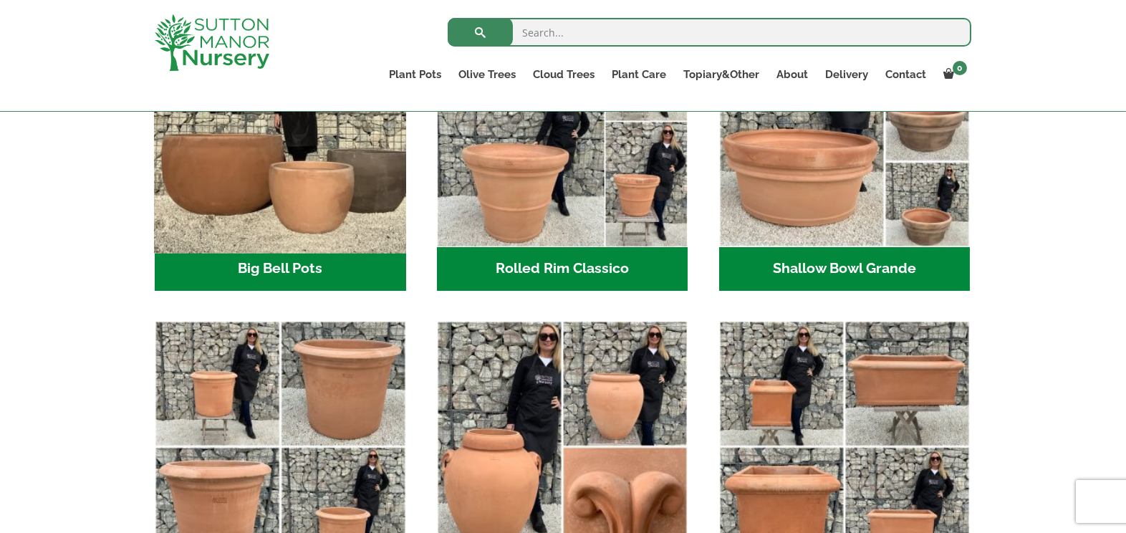
click at [335, 115] on img "Visit product category Big Bell Pots" at bounding box center [280, 121] width 264 height 264
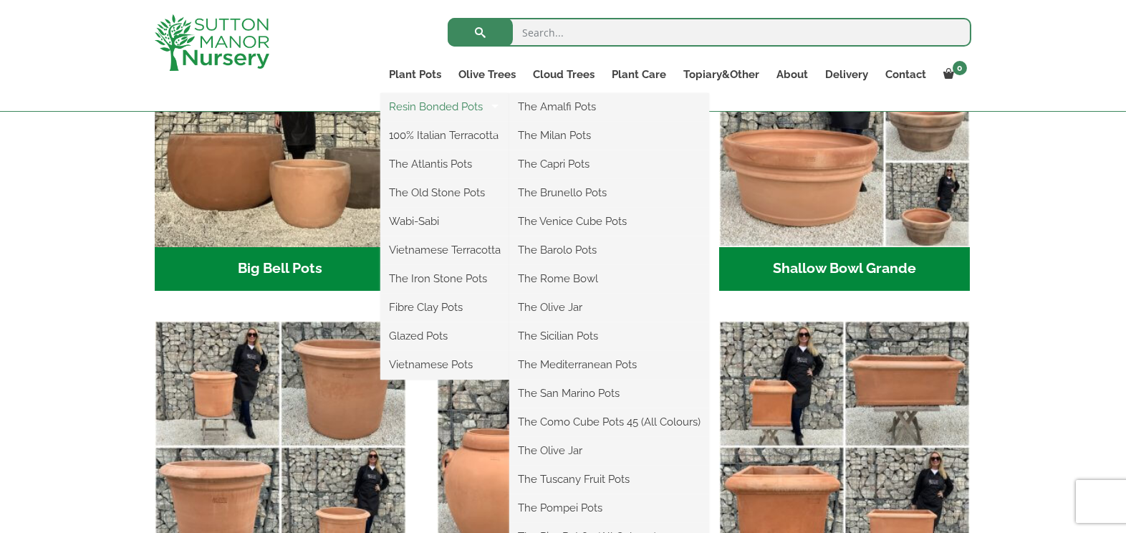
click at [414, 105] on link "Resin Bonded Pots" at bounding box center [444, 106] width 129 height 21
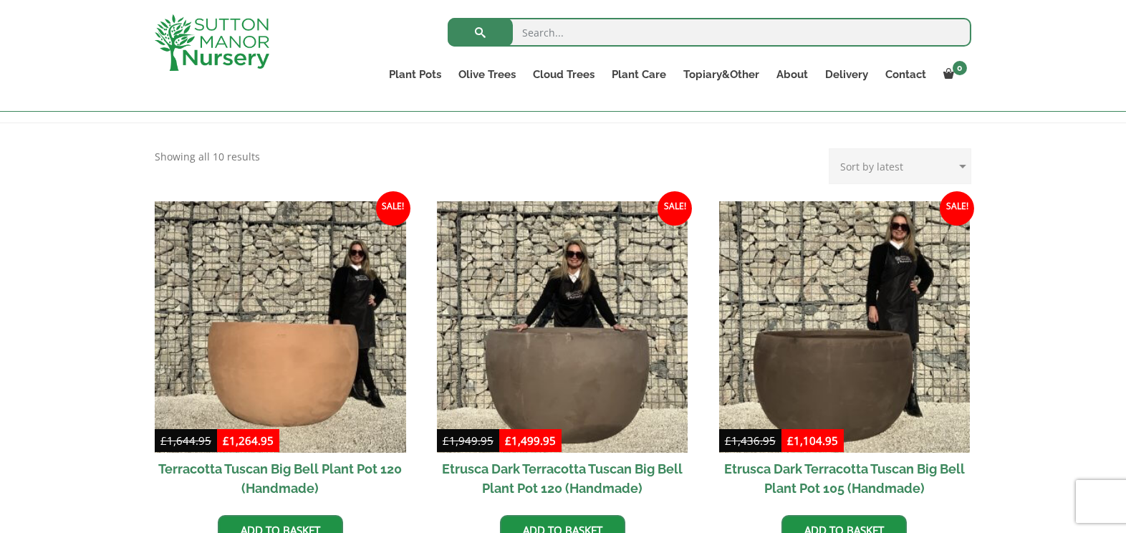
scroll to position [276, 0]
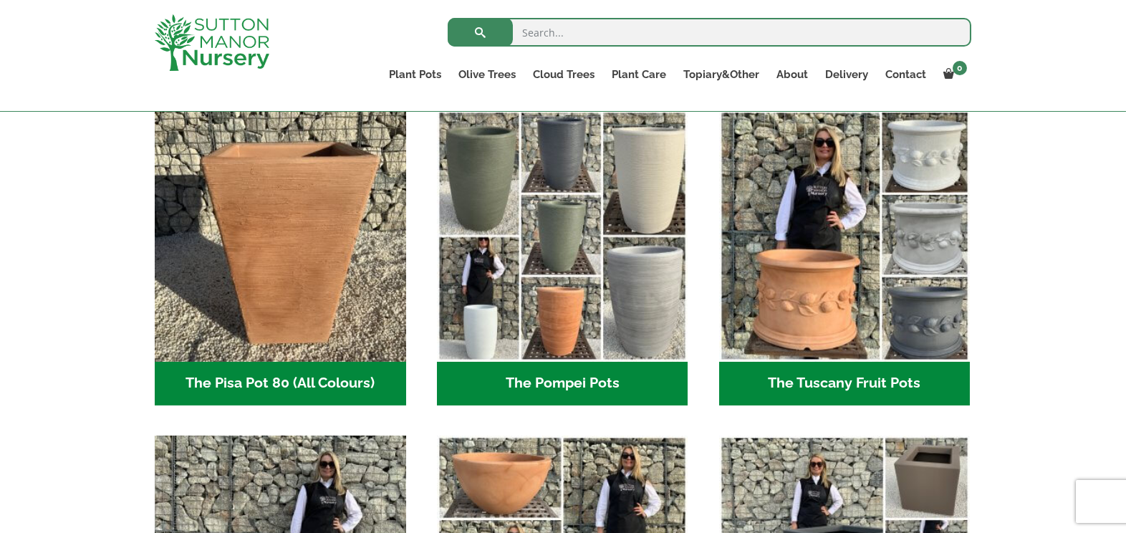
scroll to position [1046, 0]
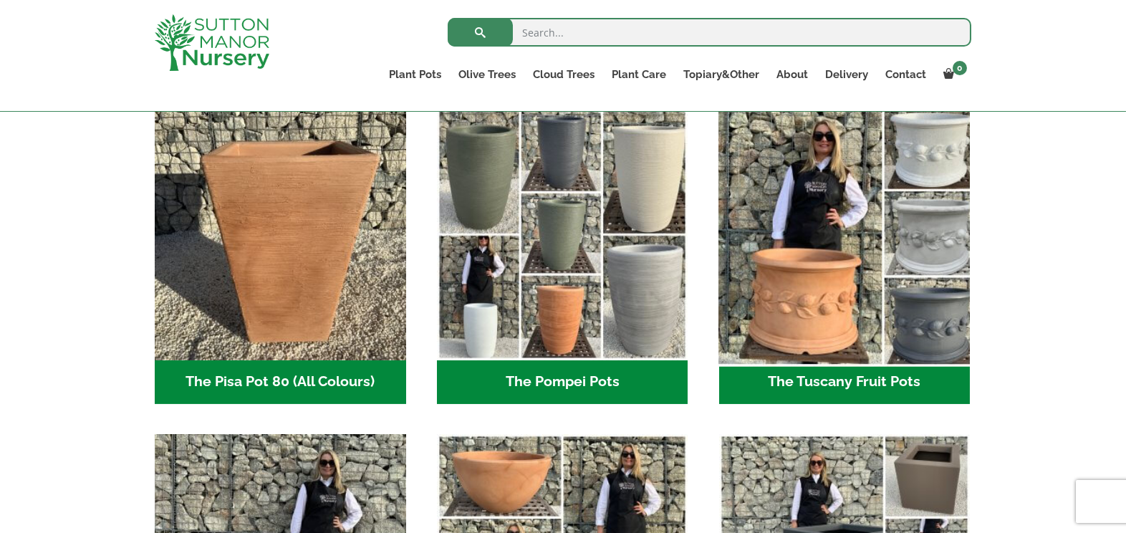
click at [800, 276] on img "Visit product category The Tuscany Fruit Pots" at bounding box center [845, 234] width 264 height 264
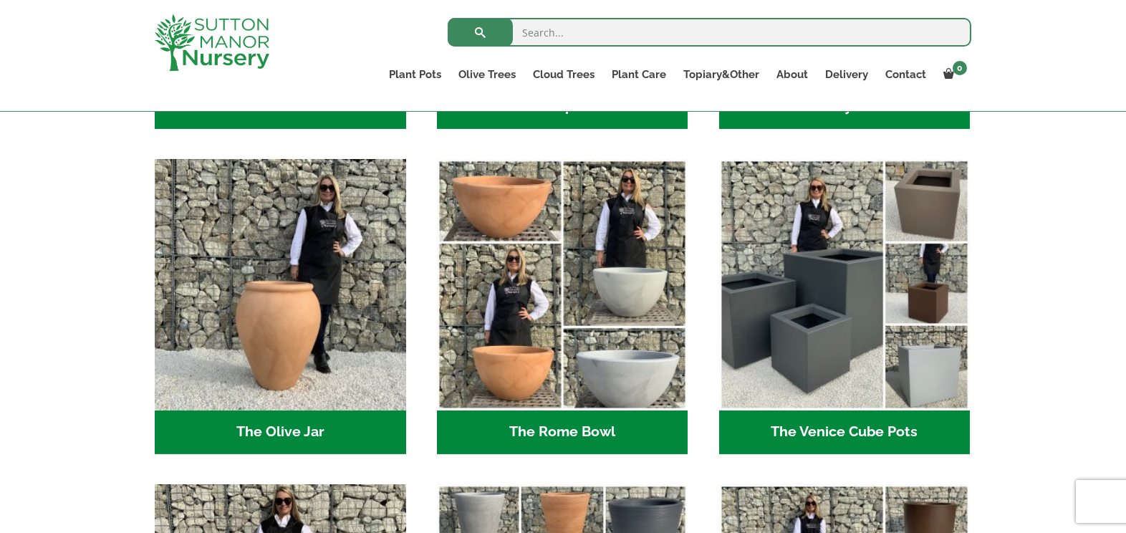
scroll to position [1324, 0]
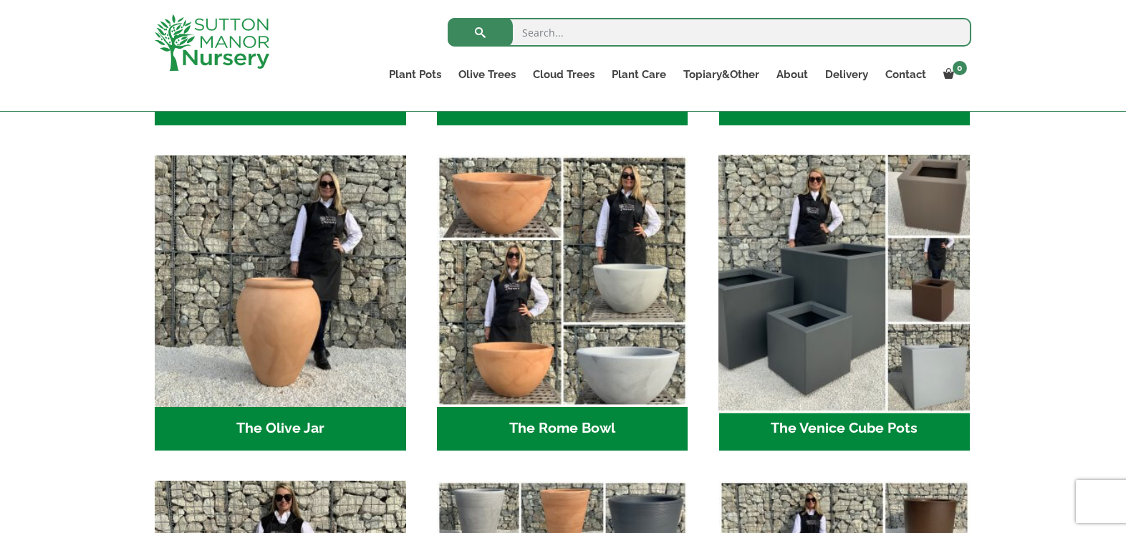
click at [774, 294] on img "Visit product category The Venice Cube Pots" at bounding box center [845, 281] width 264 height 264
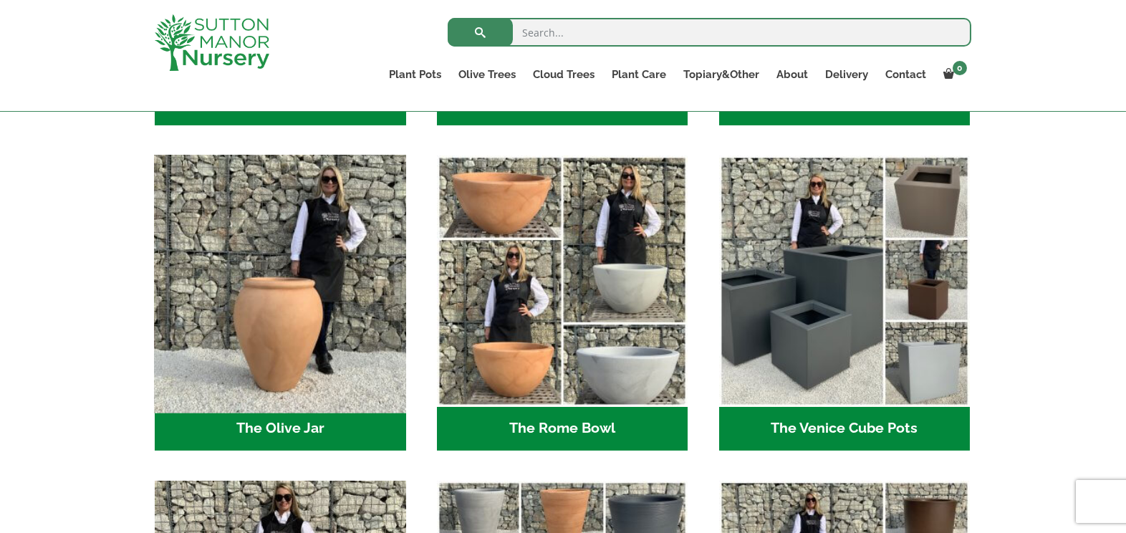
click at [245, 264] on img "Visit product category The Olive Jar" at bounding box center [280, 281] width 264 height 264
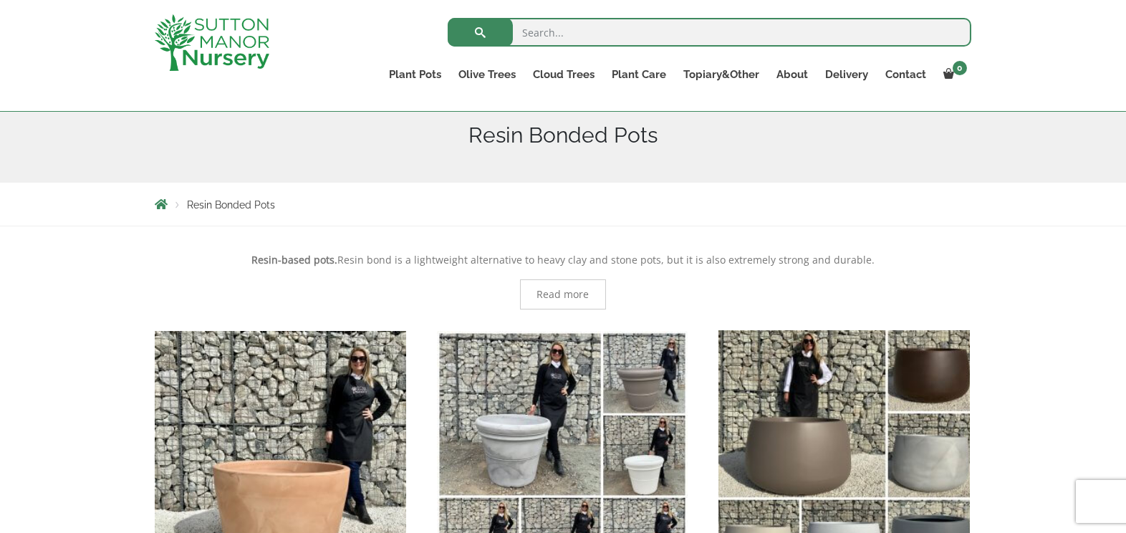
scroll to position [174, 0]
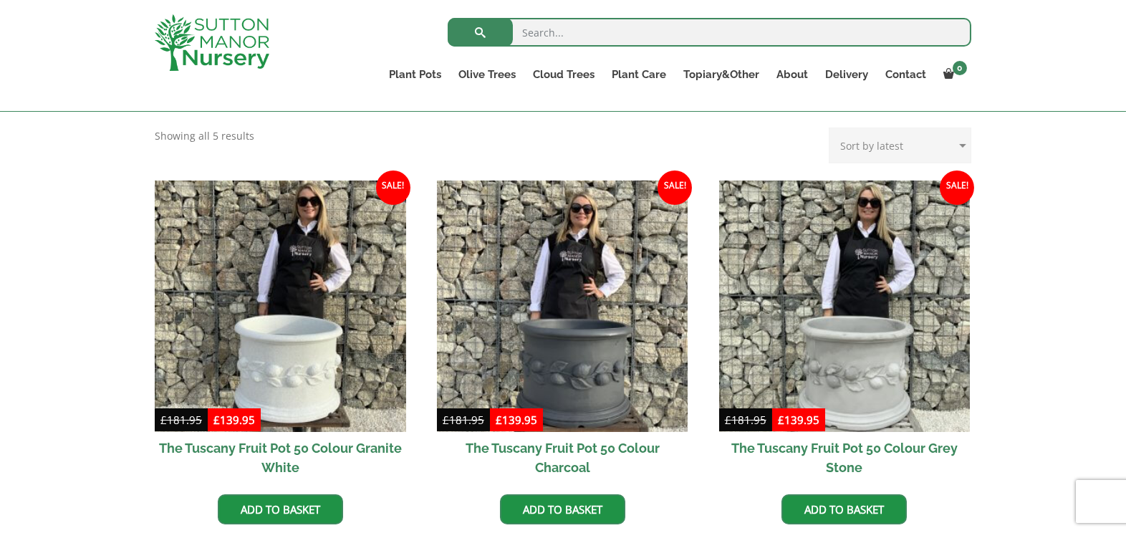
scroll to position [354, 0]
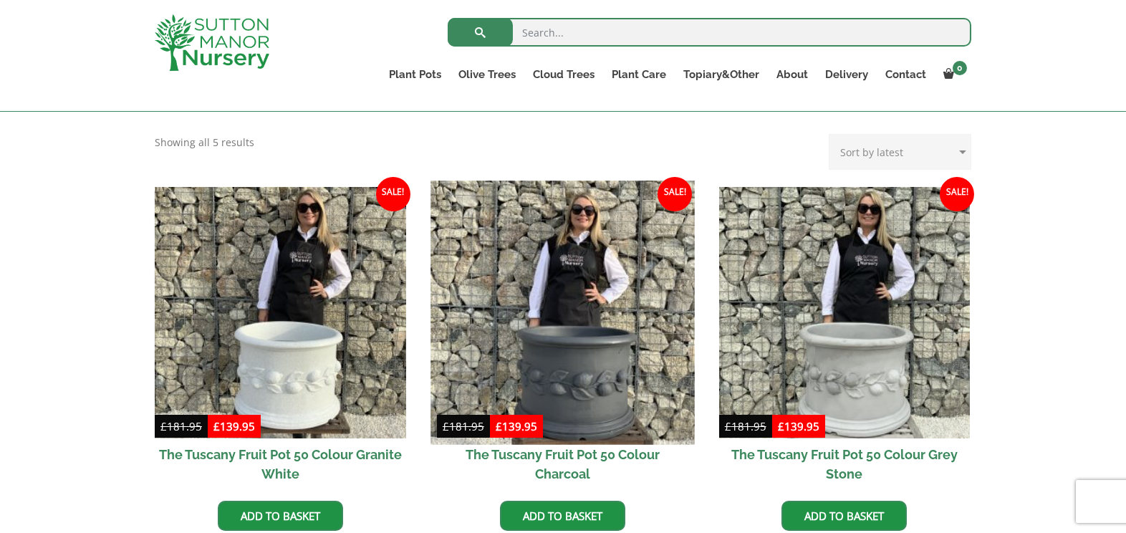
click at [565, 250] on img at bounding box center [562, 313] width 264 height 264
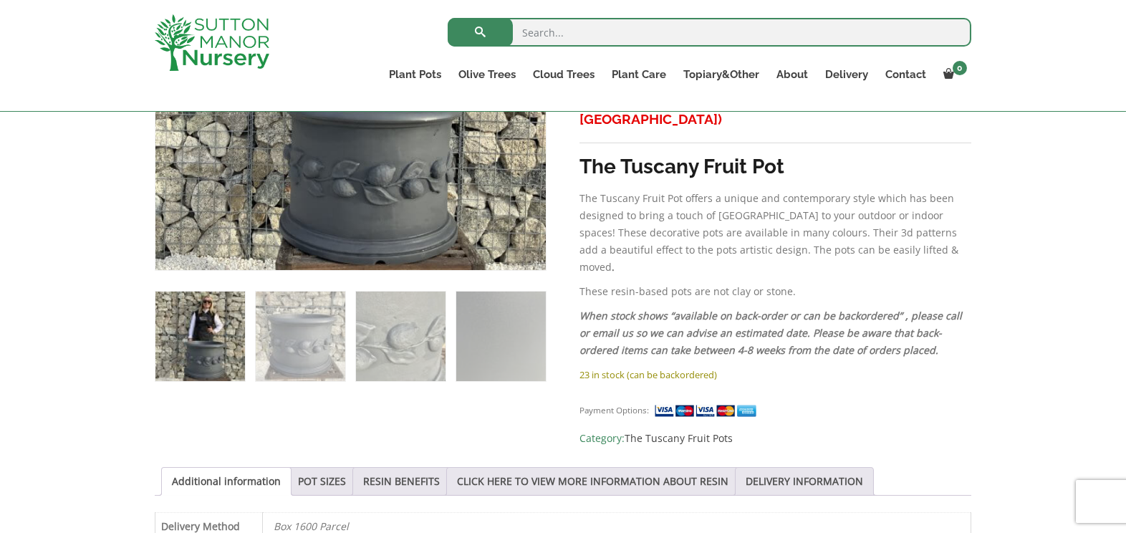
scroll to position [680, 0]
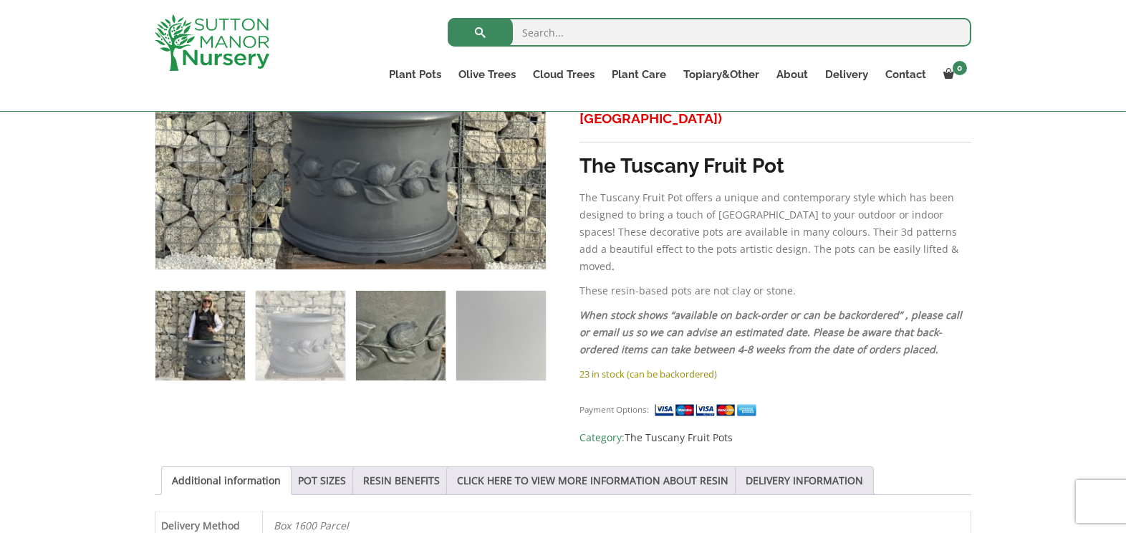
click at [397, 325] on img at bounding box center [401, 336] width 90 height 90
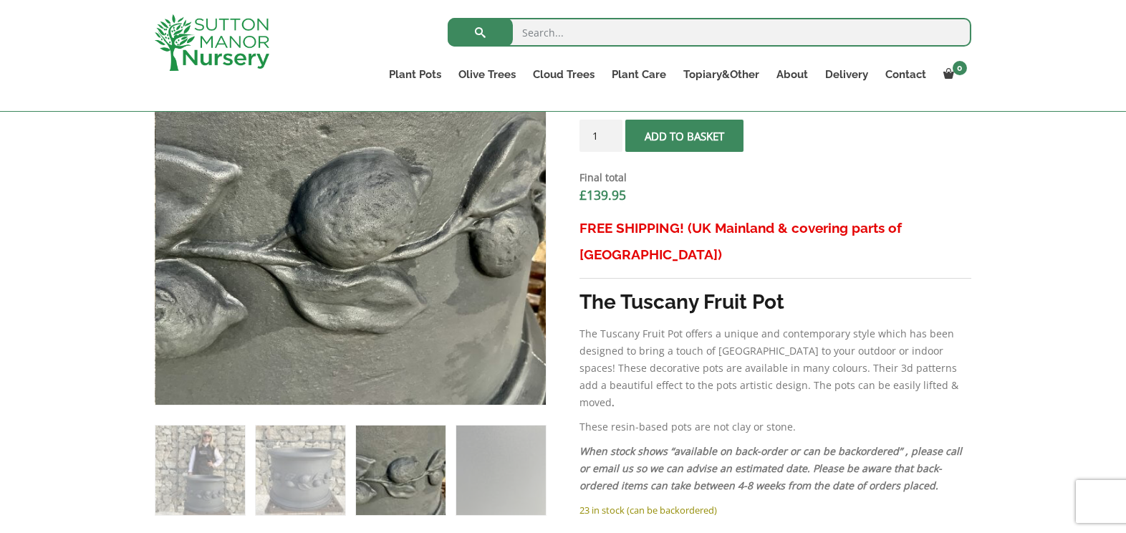
scroll to position [516, 0]
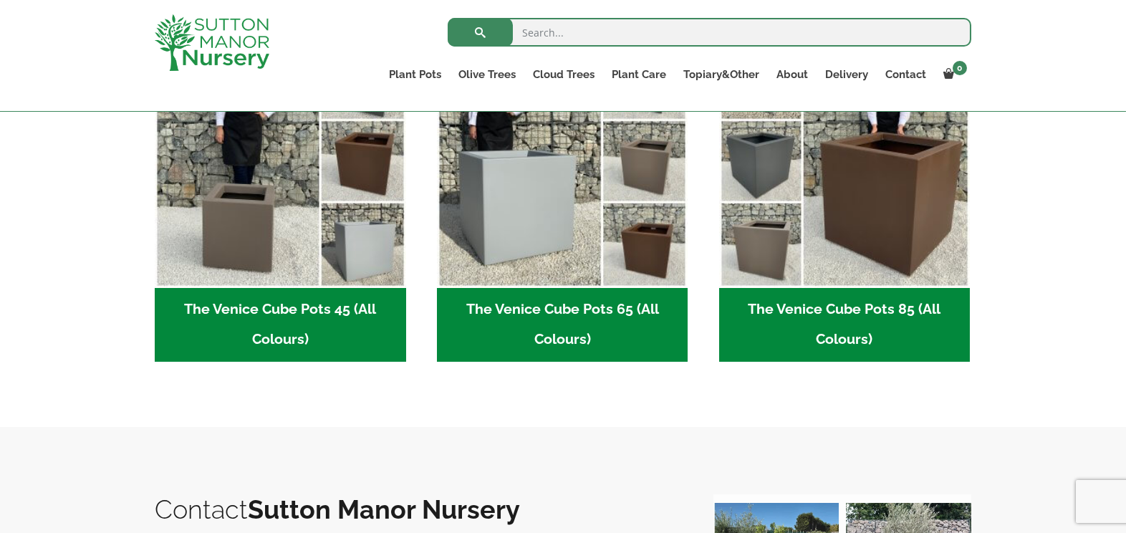
scroll to position [452, 0]
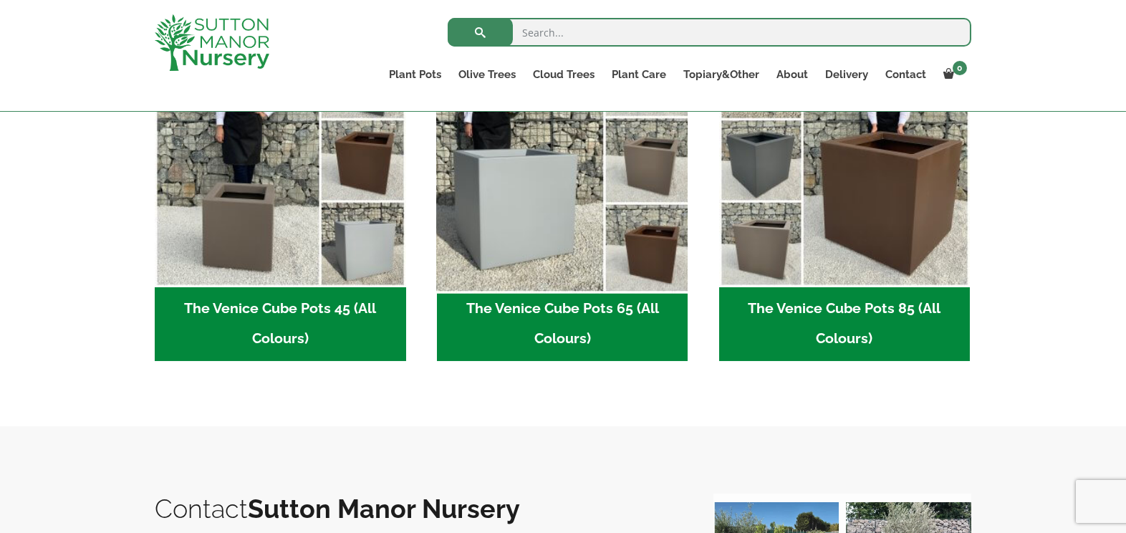
click at [600, 168] on img "Visit product category The Venice Cube Pots 65 (All Colours)" at bounding box center [562, 161] width 264 height 264
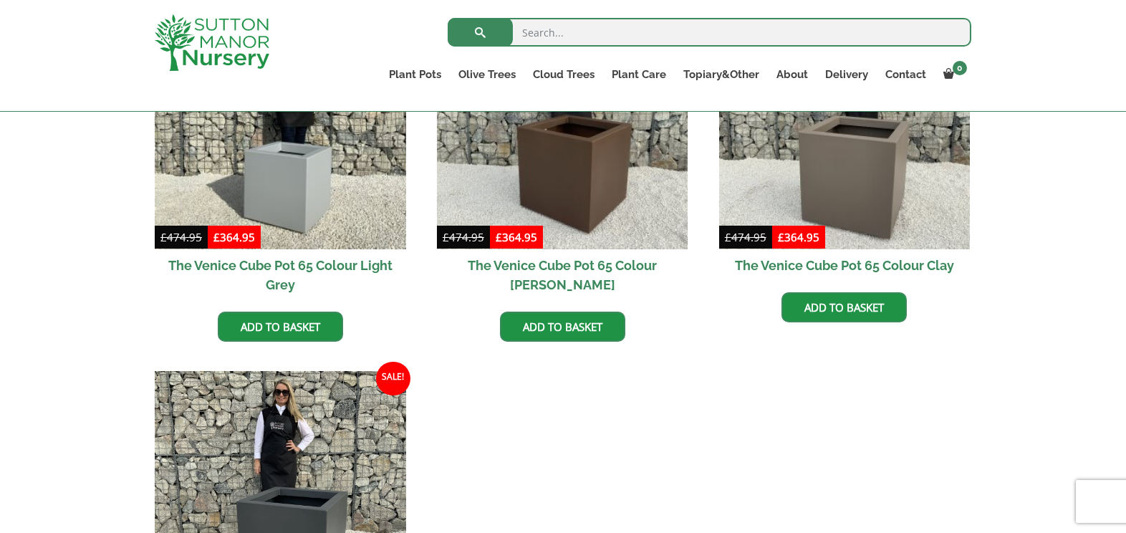
scroll to position [481, 0]
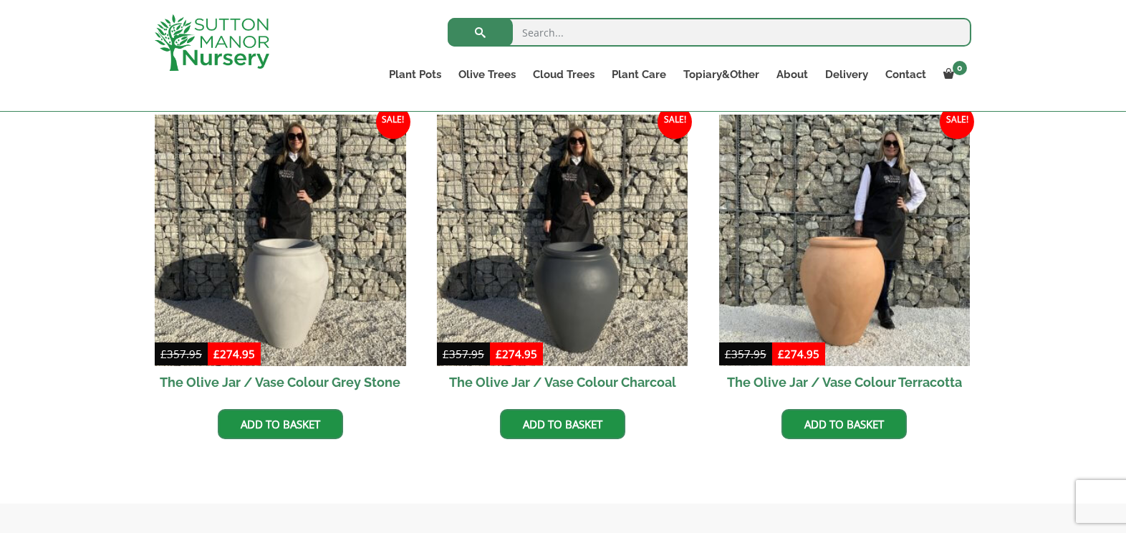
scroll to position [428, 0]
